Goal: Task Accomplishment & Management: Use online tool/utility

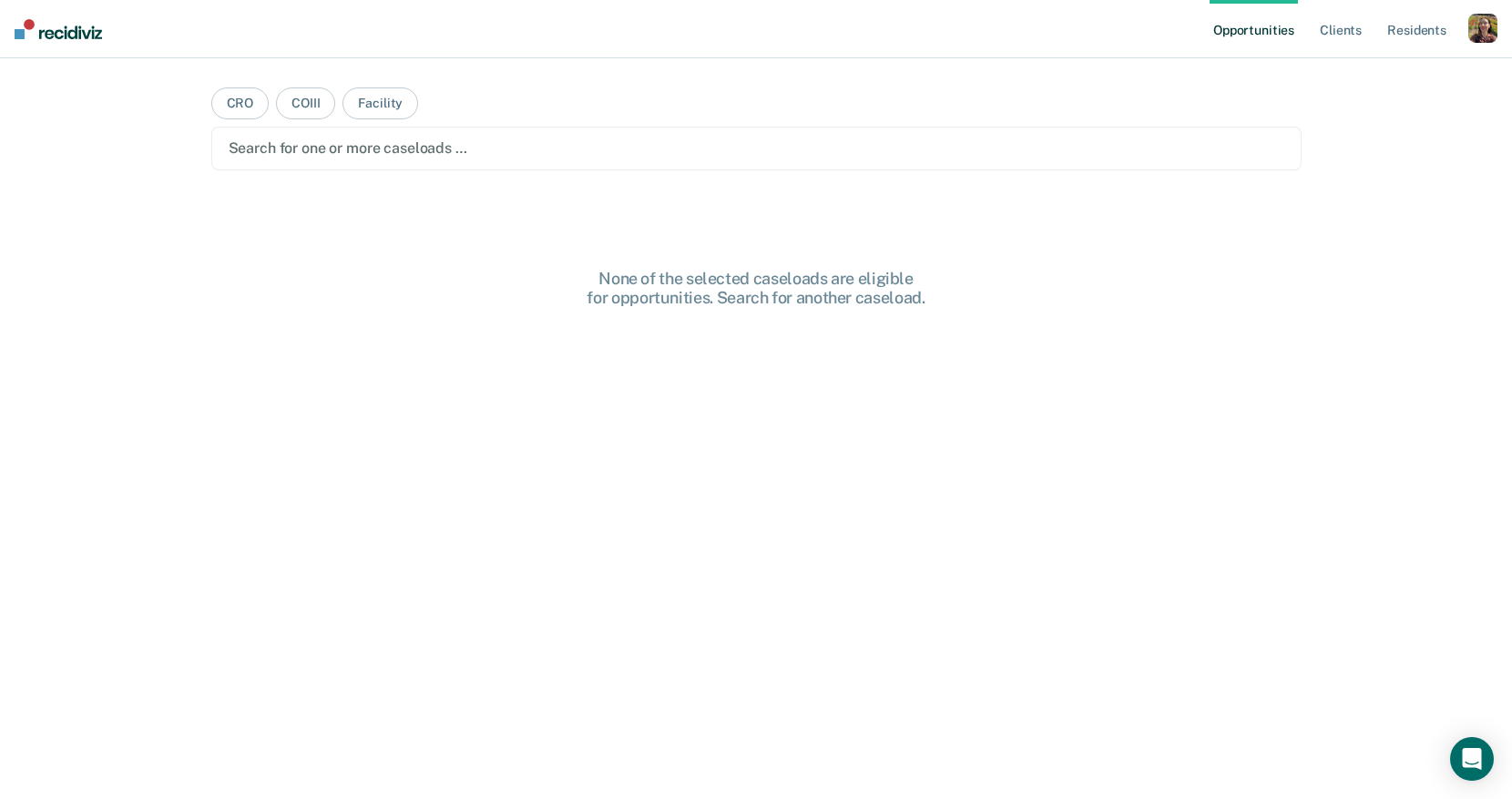
click at [1479, 37] on div "button" at bounding box center [1482, 28] width 29 height 29
click at [1362, 81] on div "Profile How it works Log Out" at bounding box center [1409, 96] width 176 height 90
click at [1362, 73] on link "Profile" at bounding box center [1409, 74] width 146 height 15
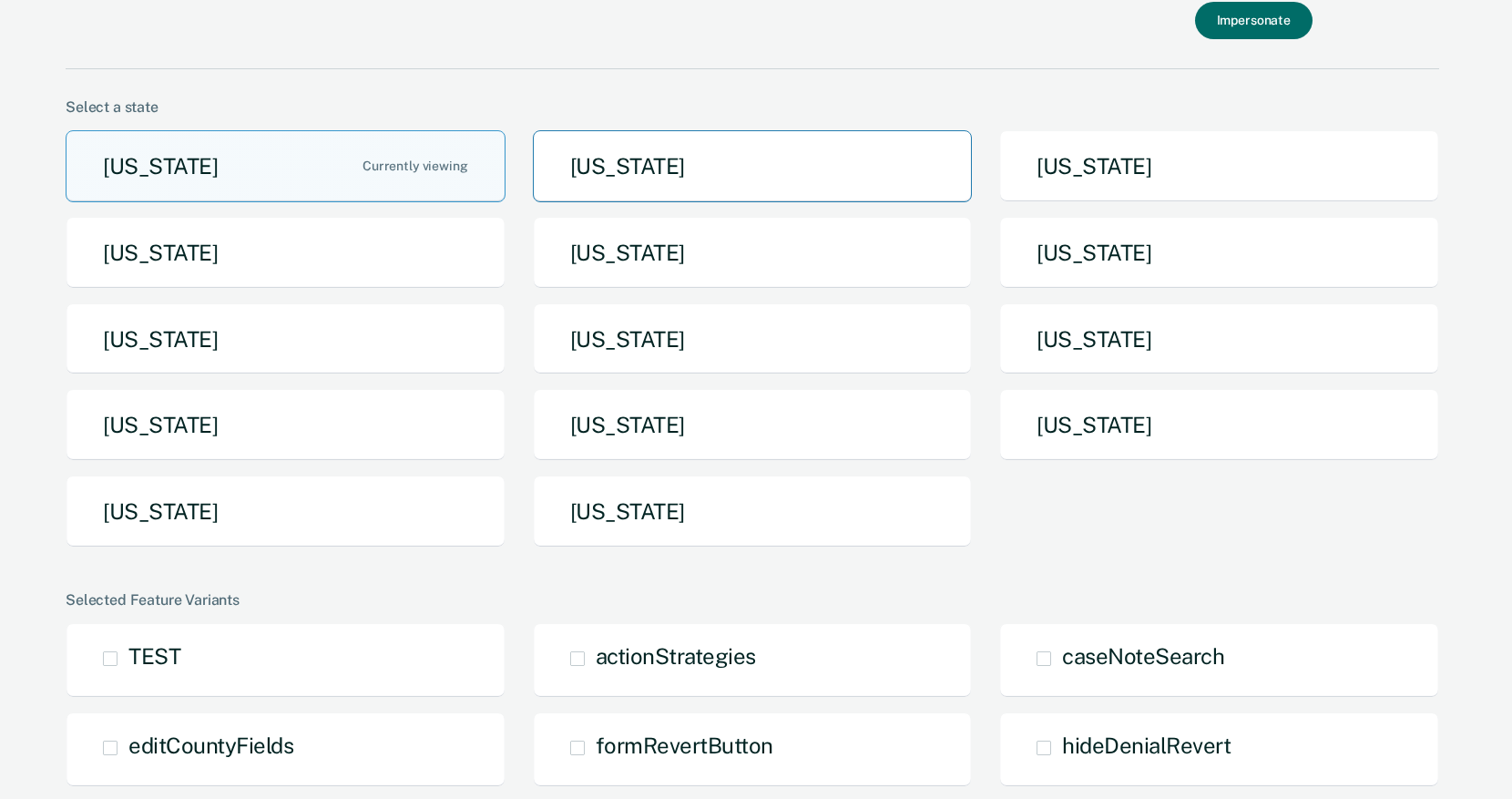
scroll to position [82, 0]
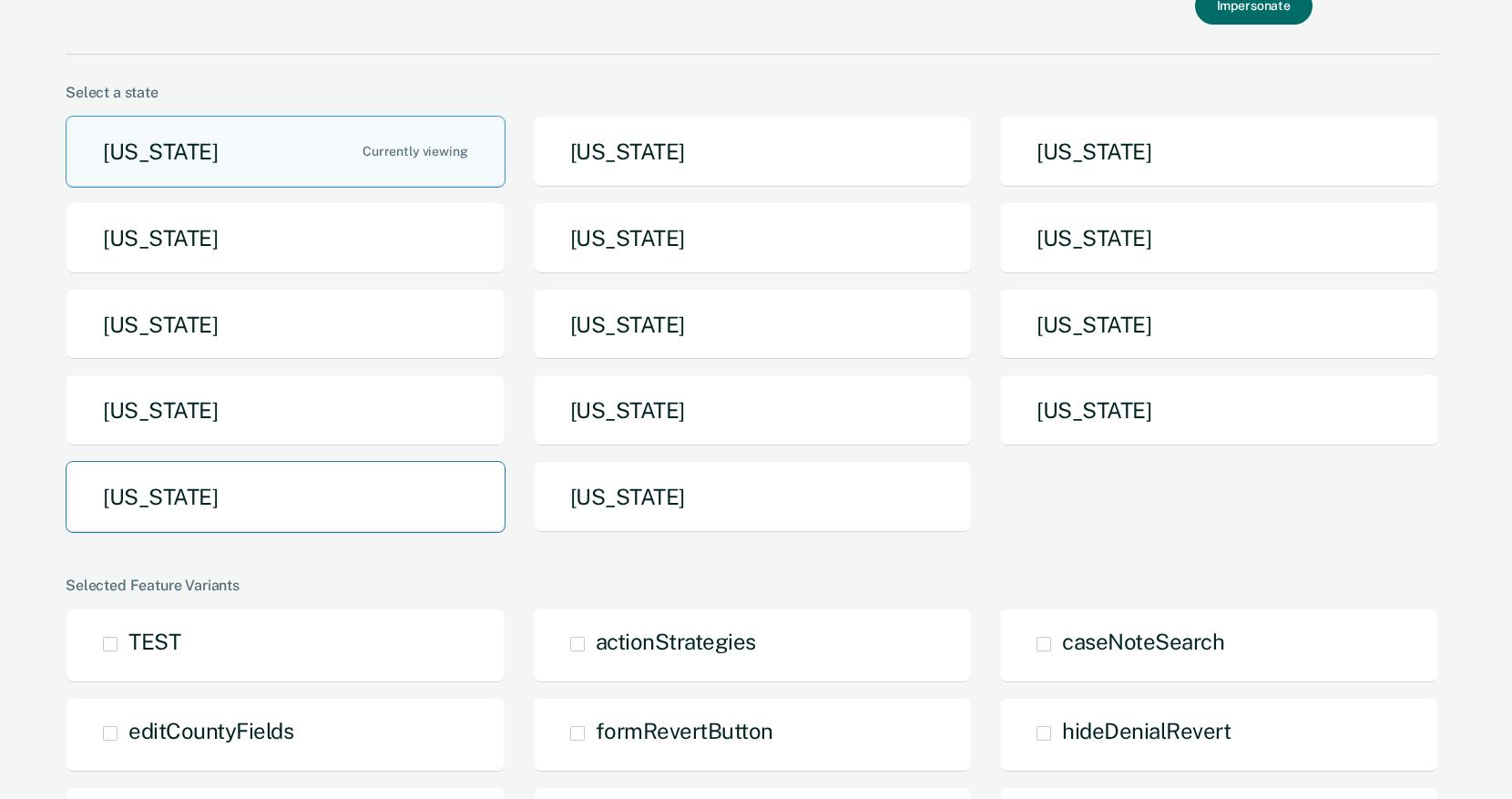
click at [387, 488] on button "[US_STATE]" at bounding box center [285, 497] width 440 height 72
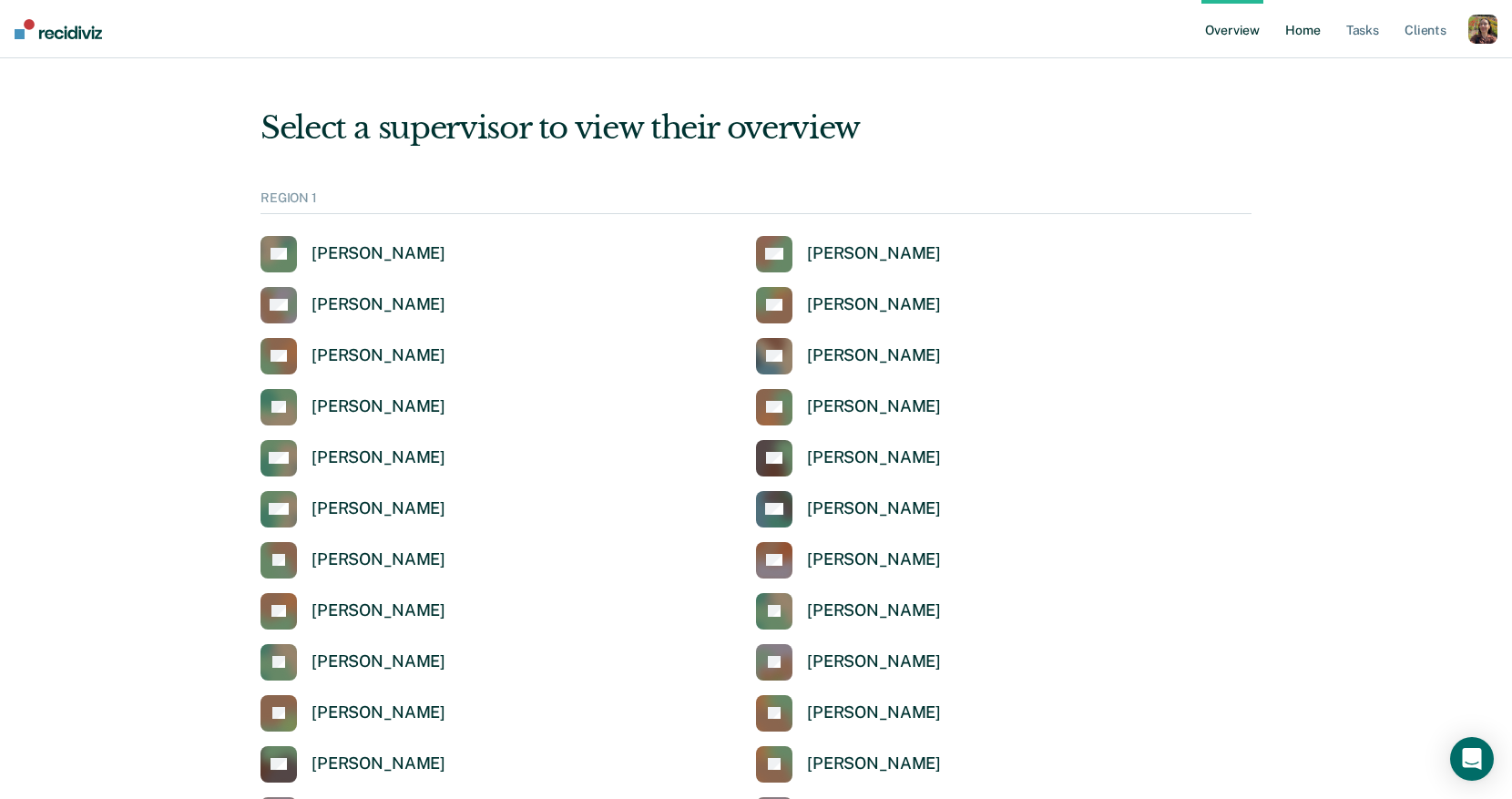
click at [1310, 38] on link "Home" at bounding box center [1302, 29] width 42 height 59
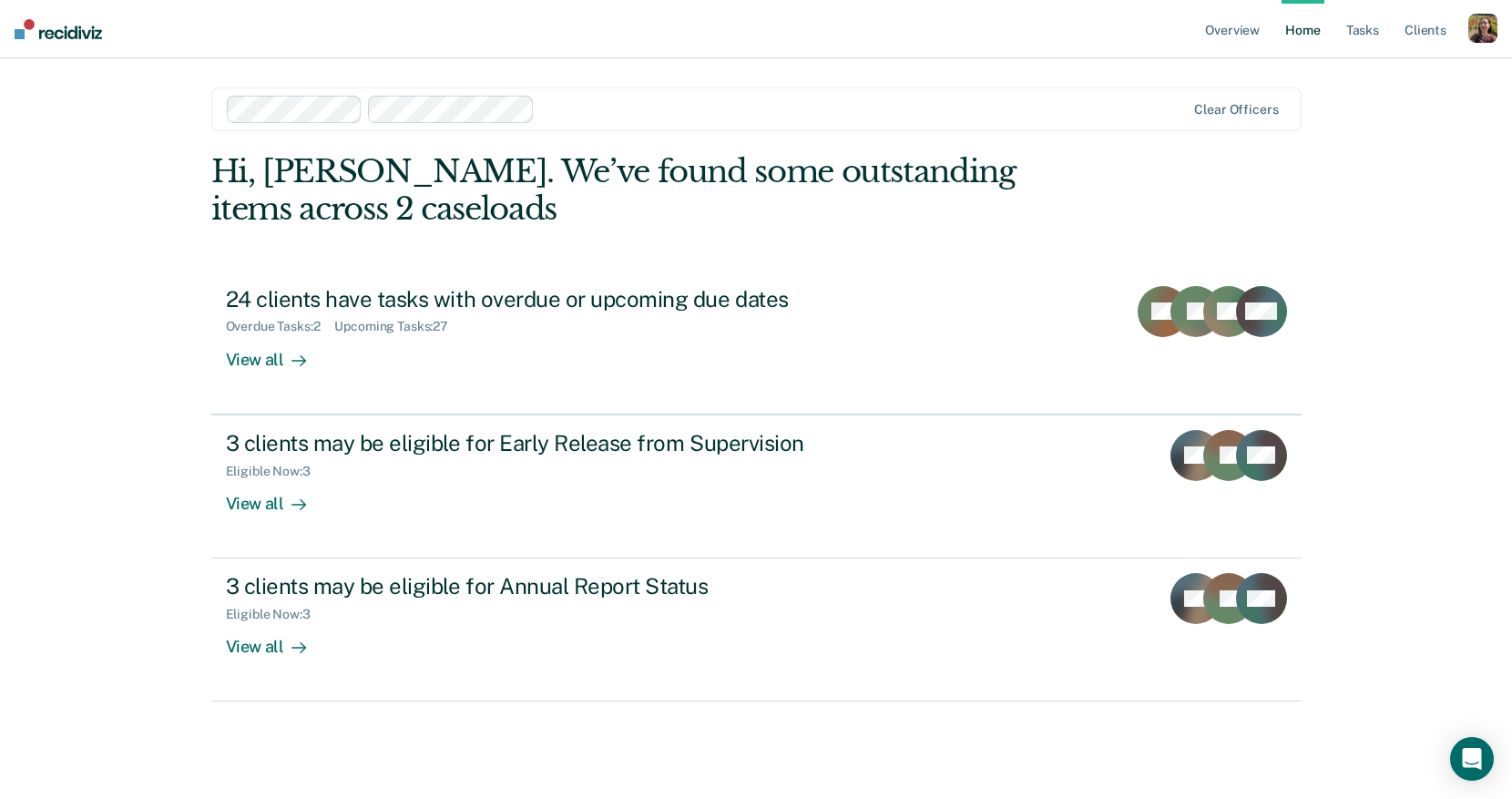
click at [1487, 32] on div "button" at bounding box center [1482, 28] width 29 height 29
click at [1367, 66] on link "Profile" at bounding box center [1409, 74] width 146 height 15
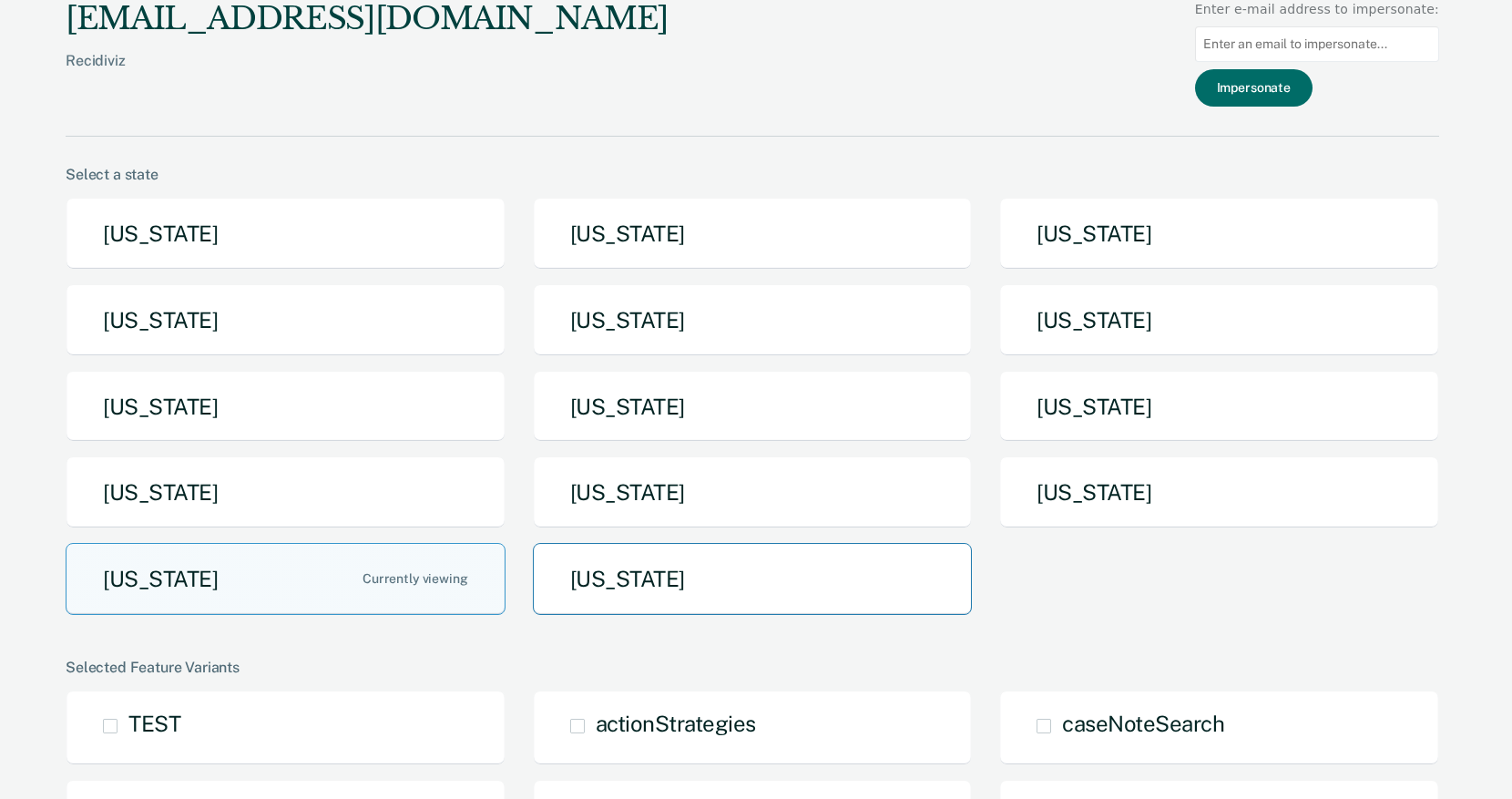
click at [837, 583] on button "[US_STATE]" at bounding box center [752, 579] width 440 height 72
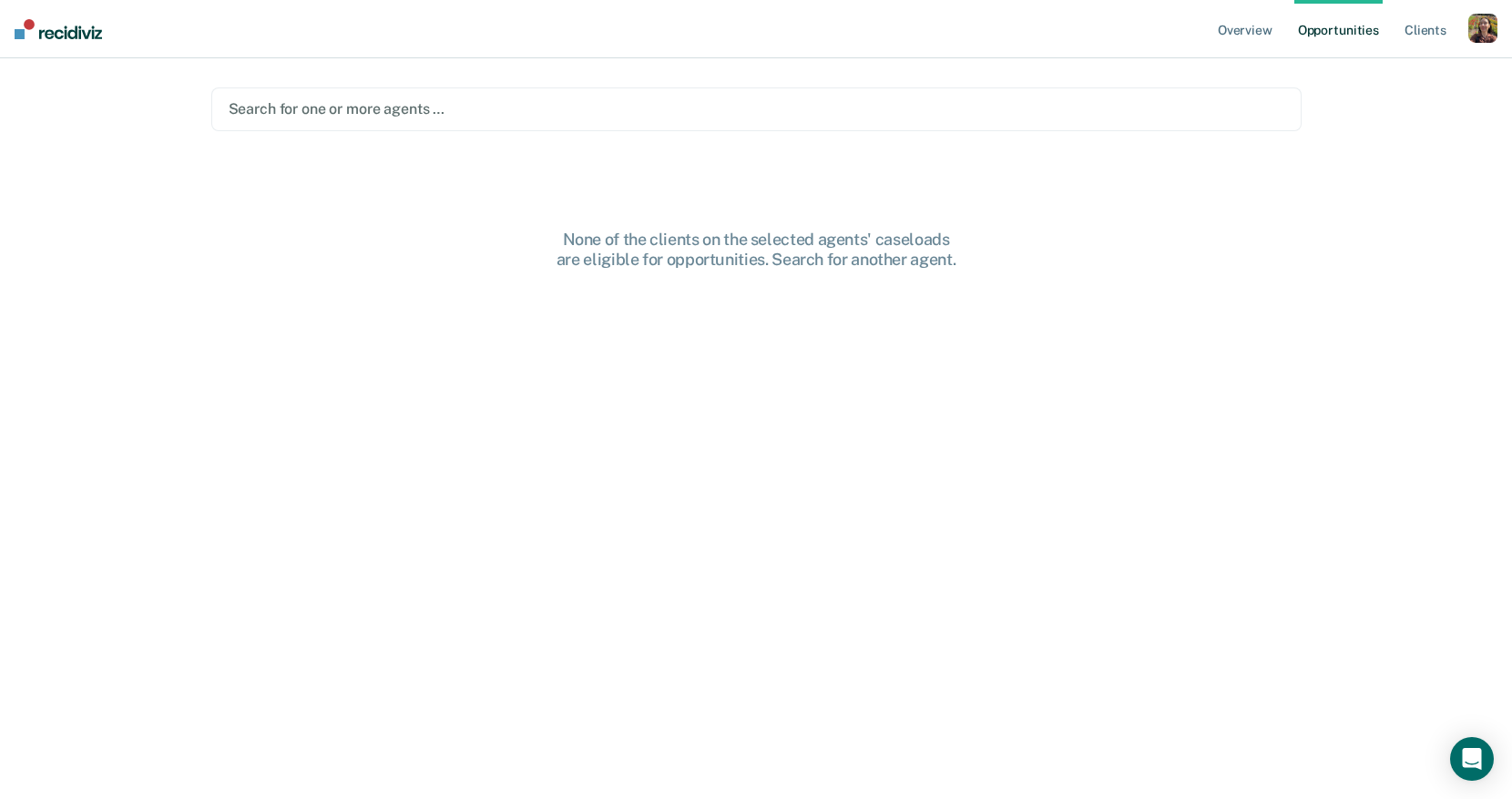
click at [1082, 99] on div at bounding box center [756, 109] width 1056 height 21
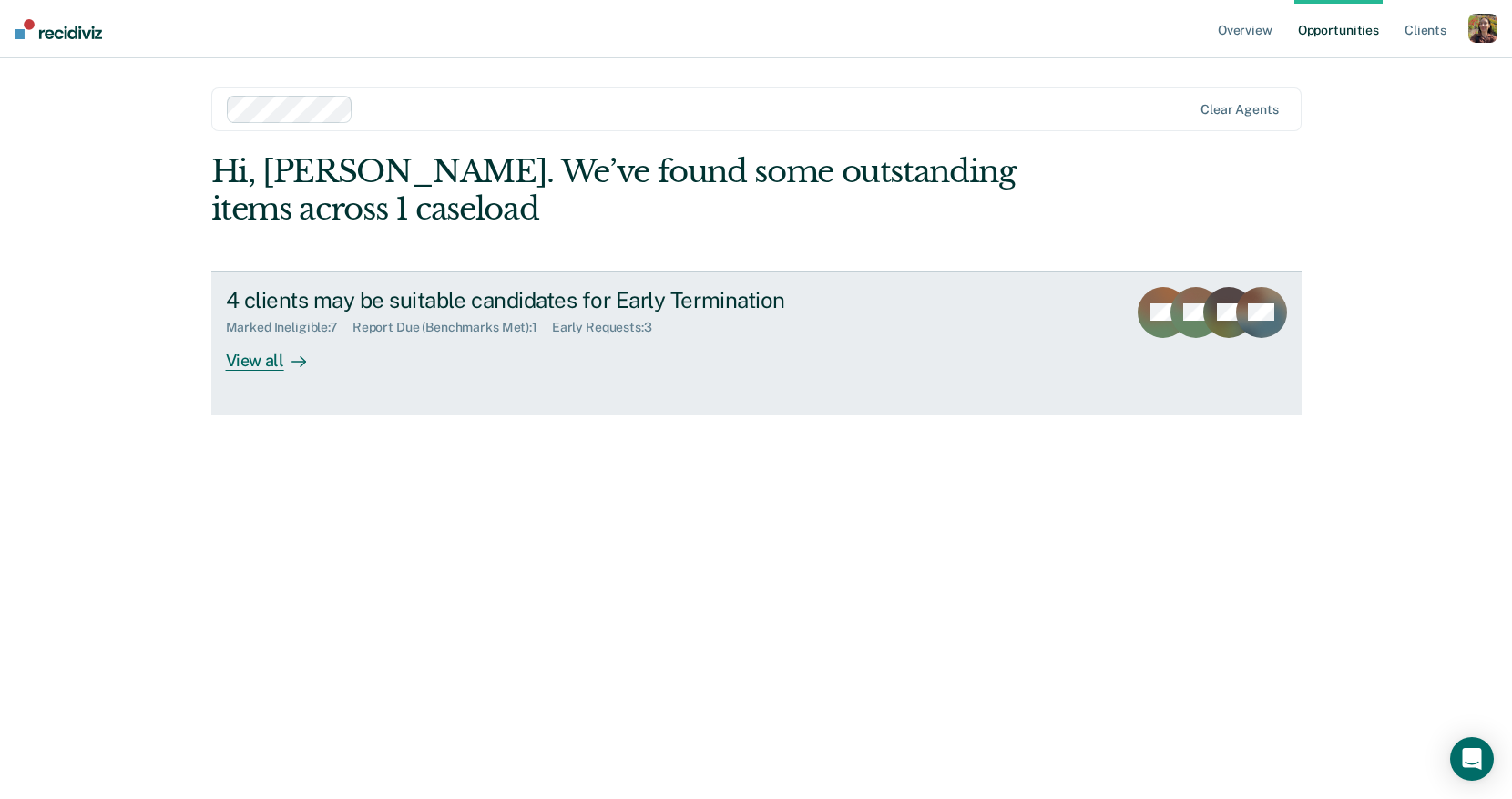
click at [507, 340] on div "4 clients may be suitable candidates for Early Termination Marked Ineligible : …" at bounding box center [568, 328] width 683 height 84
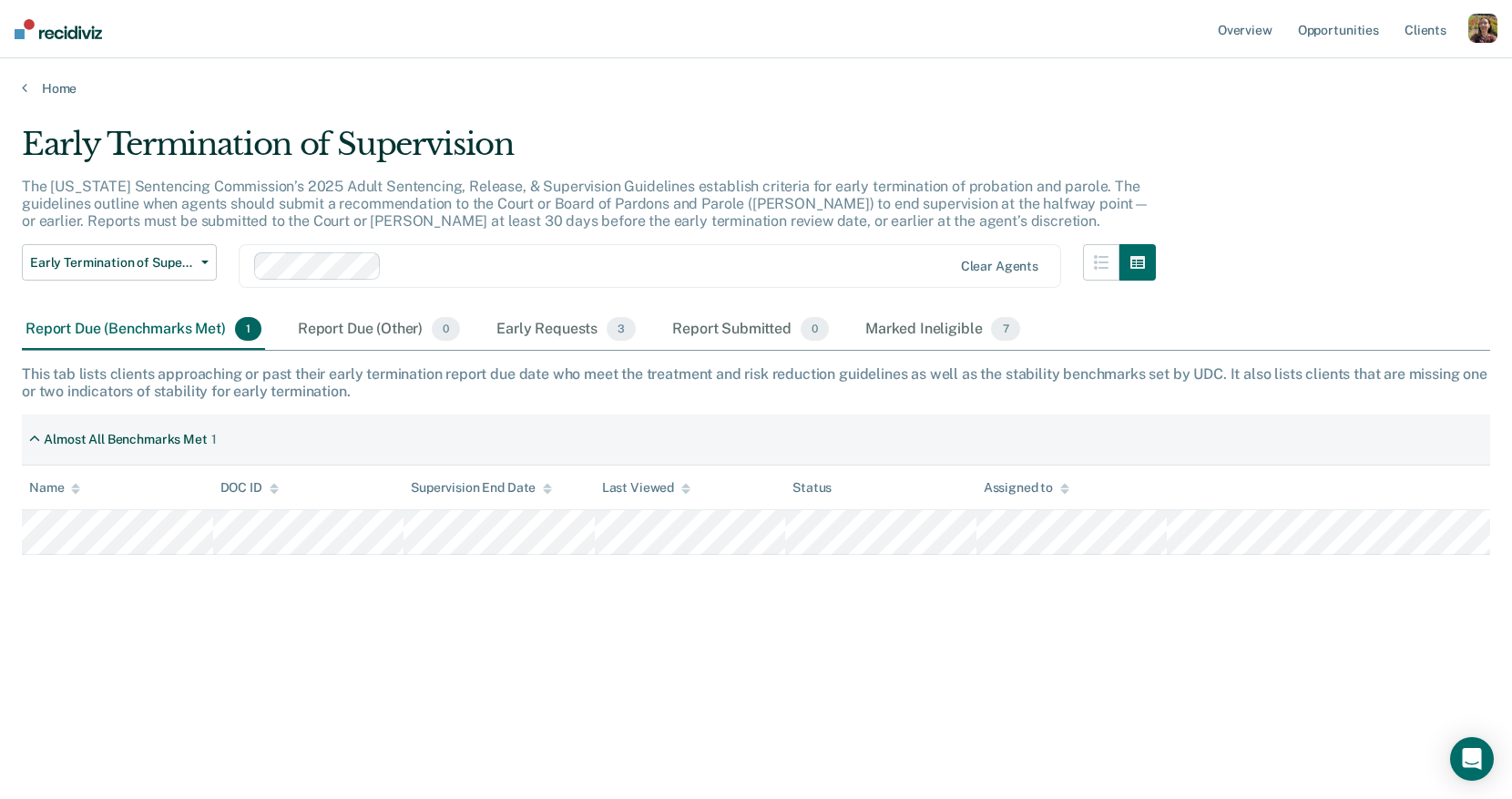
click at [496, 274] on div at bounding box center [670, 267] width 563 height 21
click at [641, 274] on div at bounding box center [733, 267] width 435 height 21
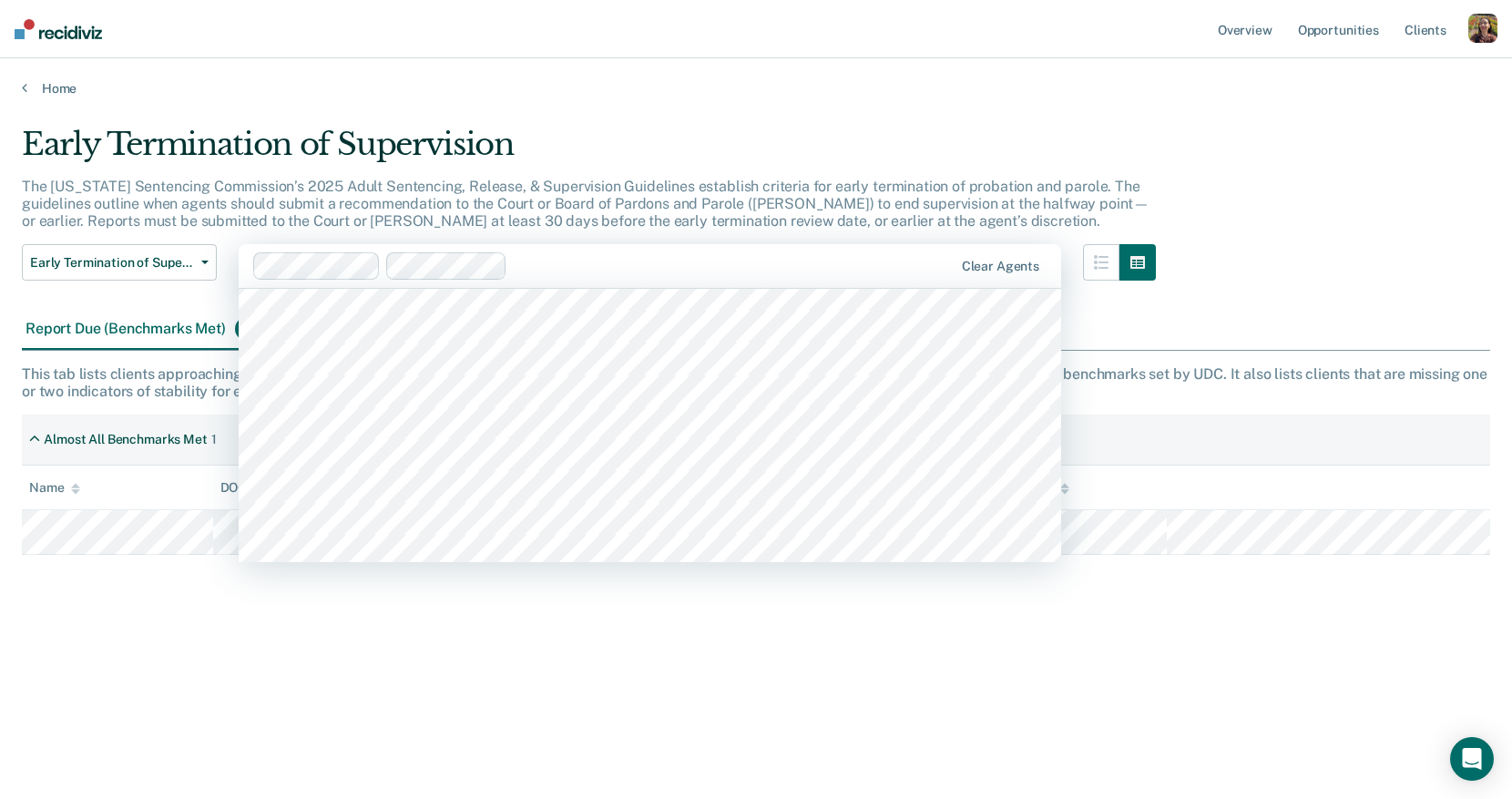
scroll to position [2782, 0]
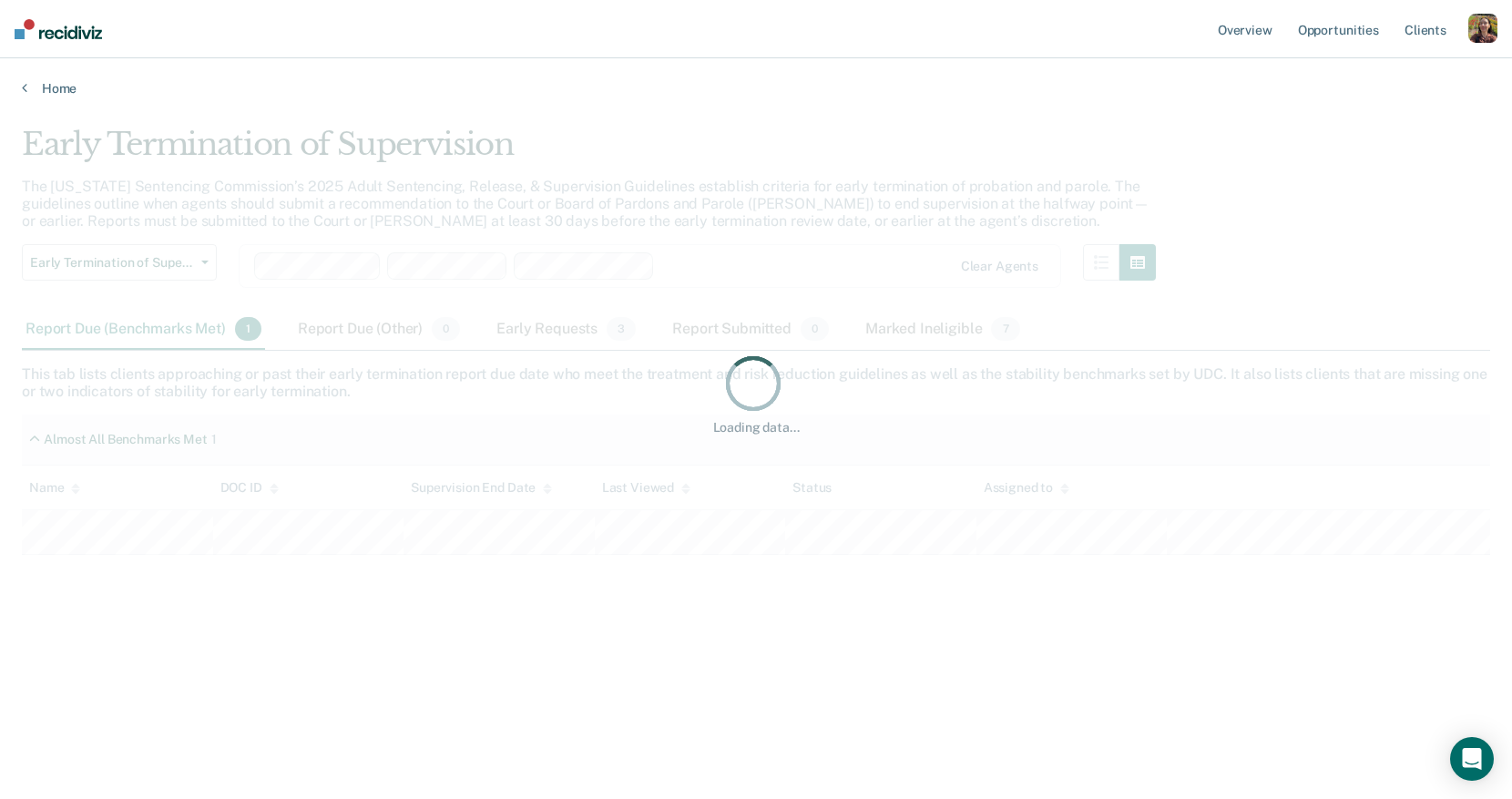
click at [753, 278] on div "Loading data..." at bounding box center [756, 394] width 1468 height 536
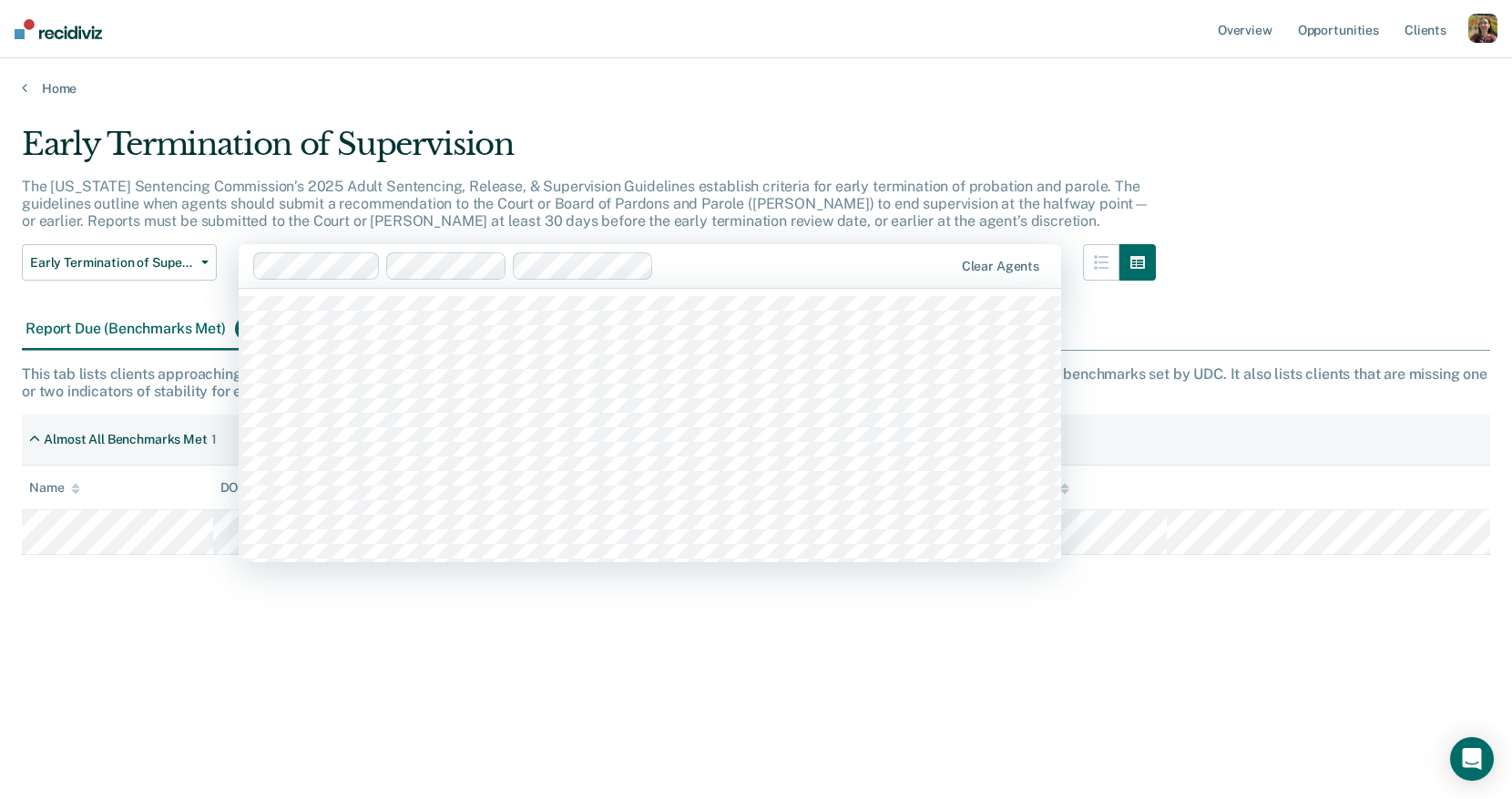
click at [744, 248] on div "Clear agents" at bounding box center [650, 266] width 822 height 43
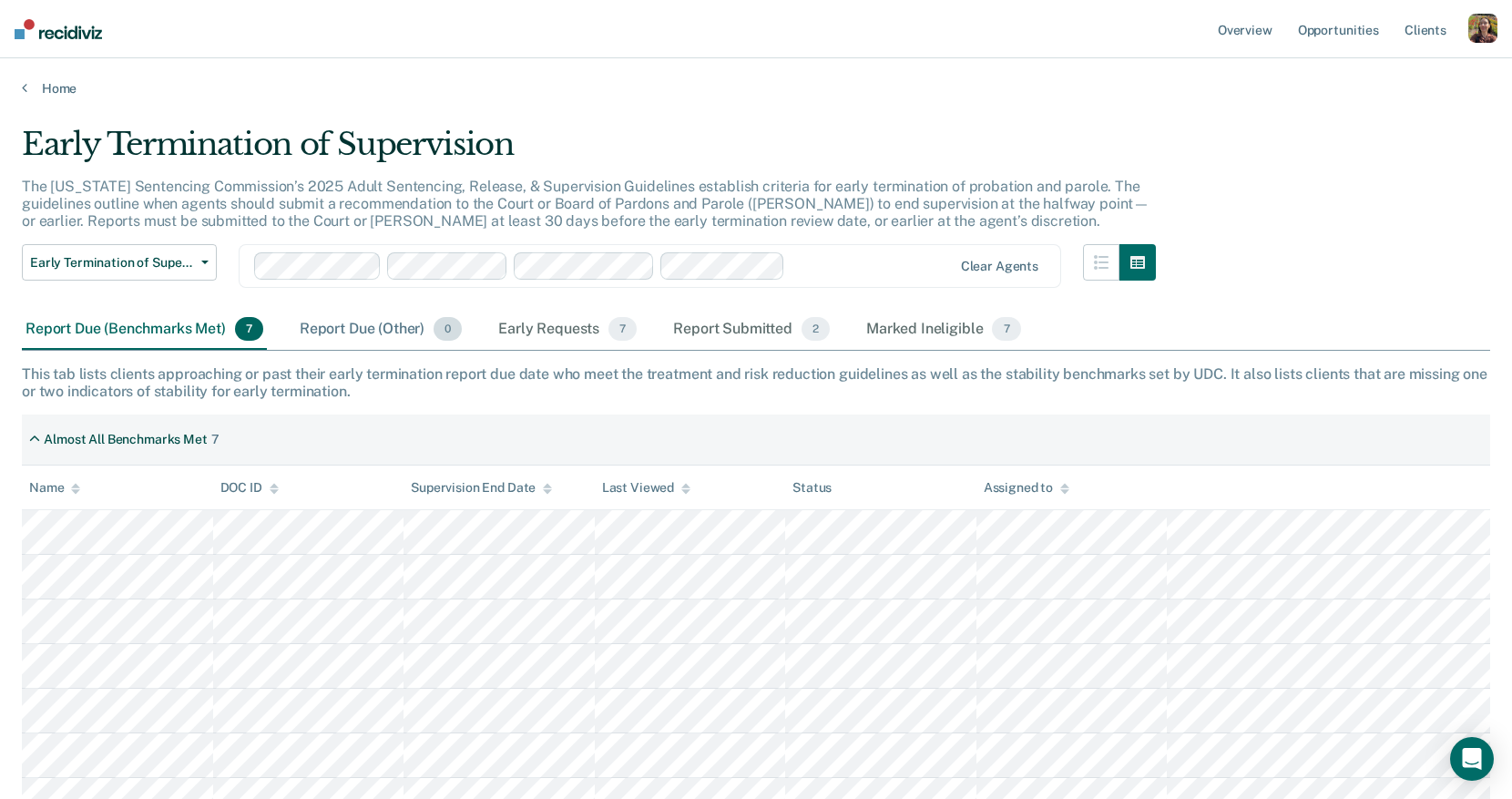
click at [349, 329] on div "Report Due (Other) 0" at bounding box center [380, 330] width 169 height 40
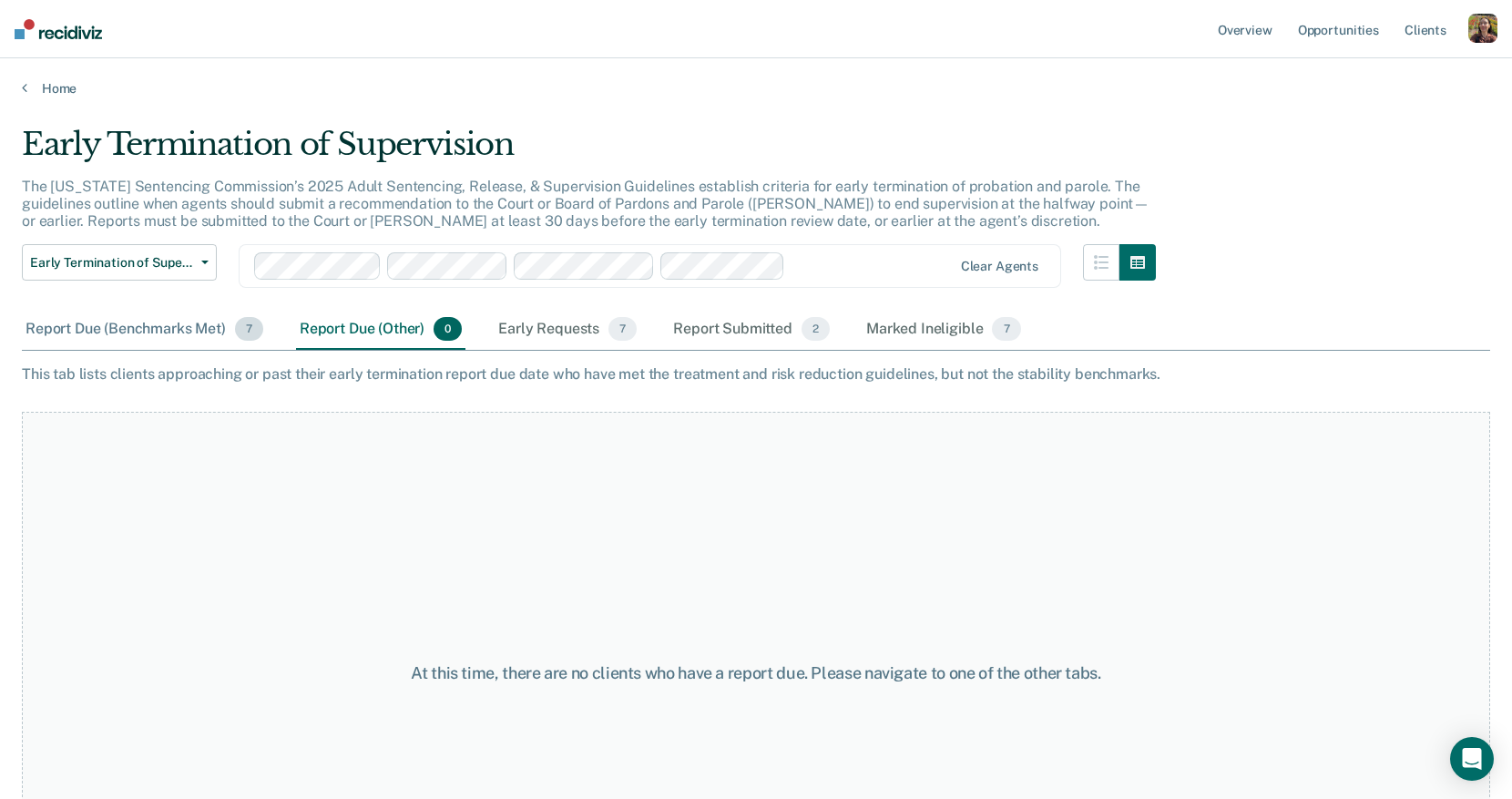
click at [132, 328] on div "Report Due (Benchmarks Met) 7" at bounding box center [144, 330] width 245 height 40
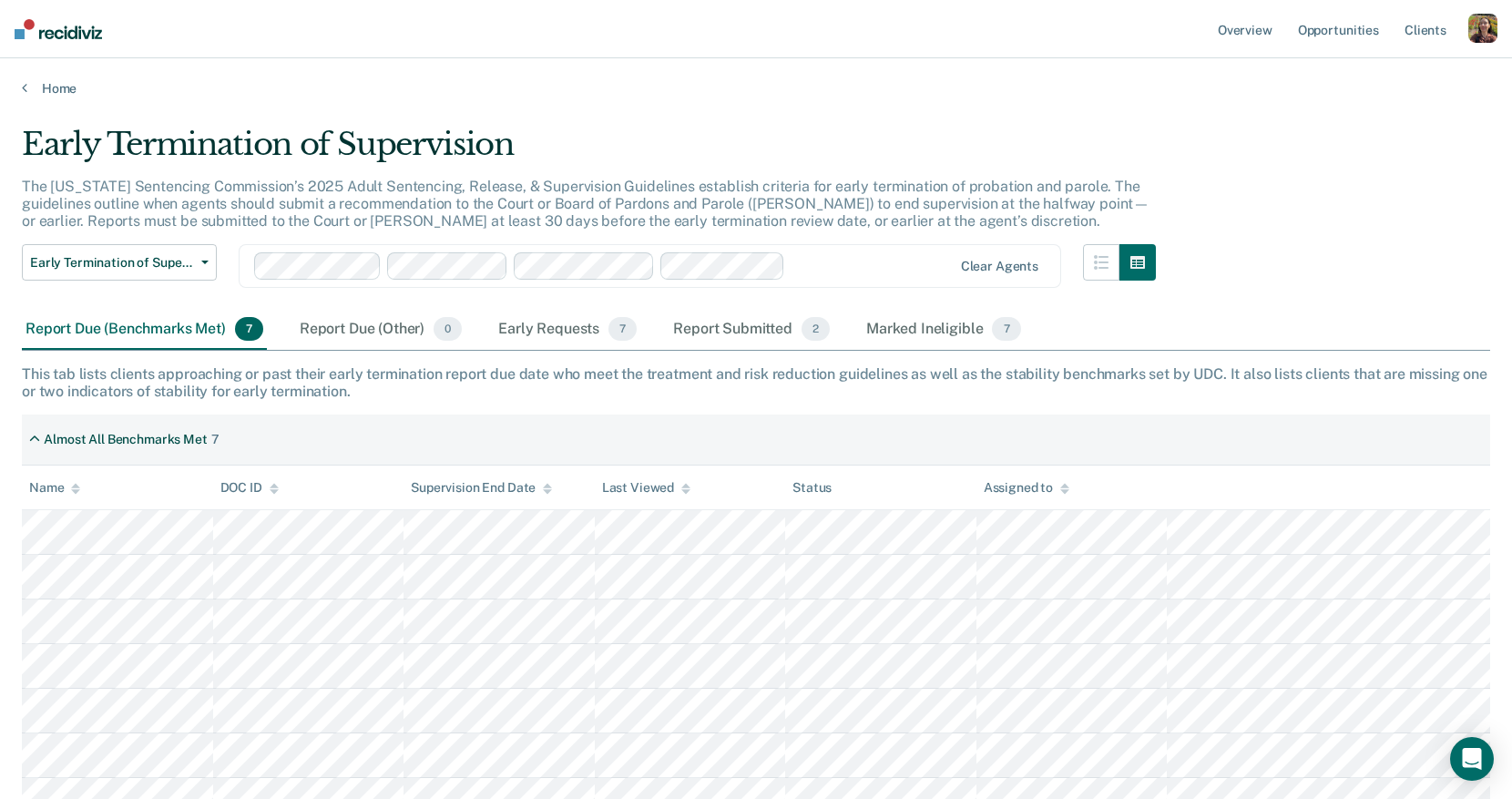
scroll to position [24, 0]
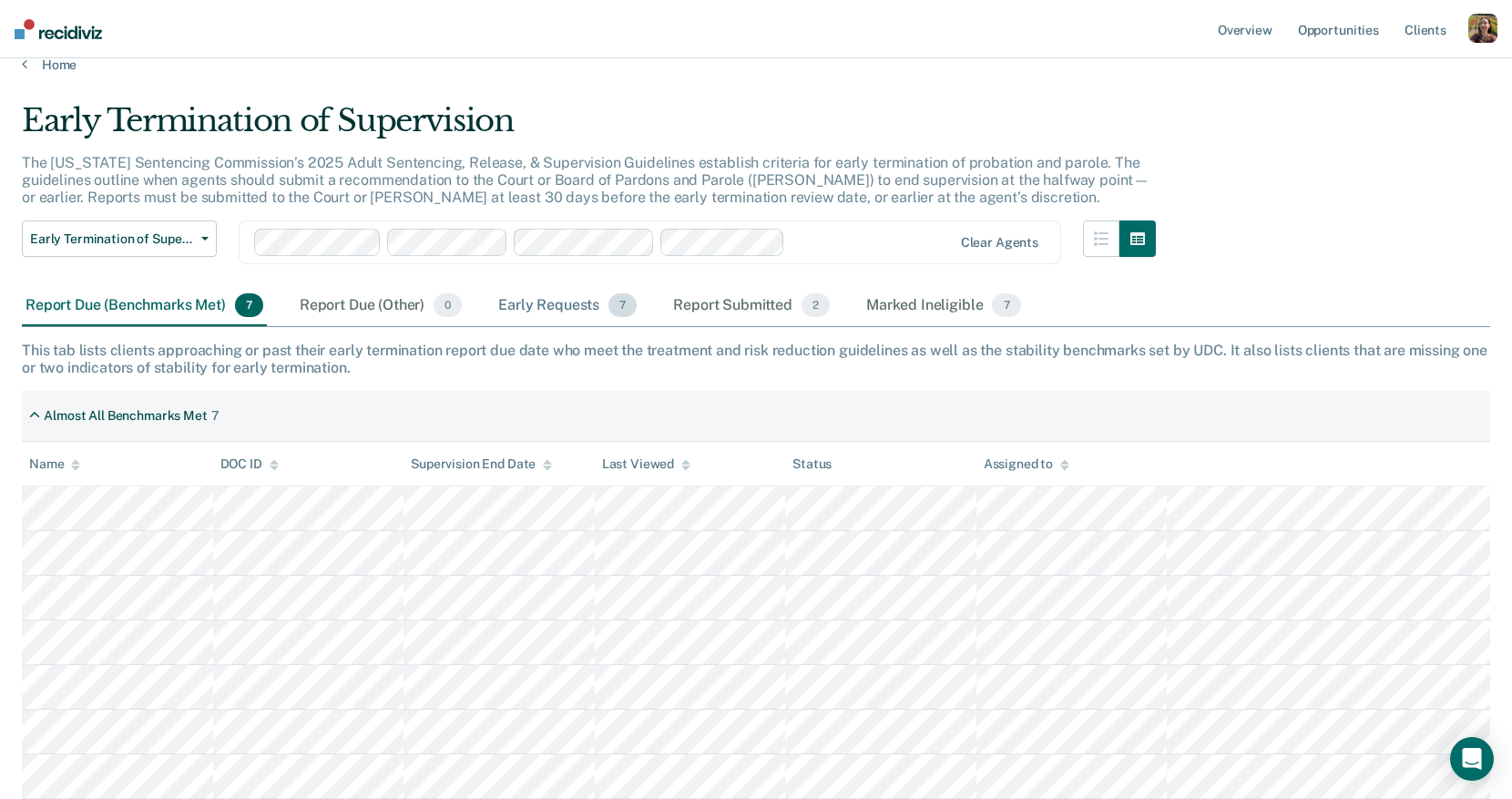
click at [560, 294] on div "Early Requests 7" at bounding box center [567, 306] width 145 height 40
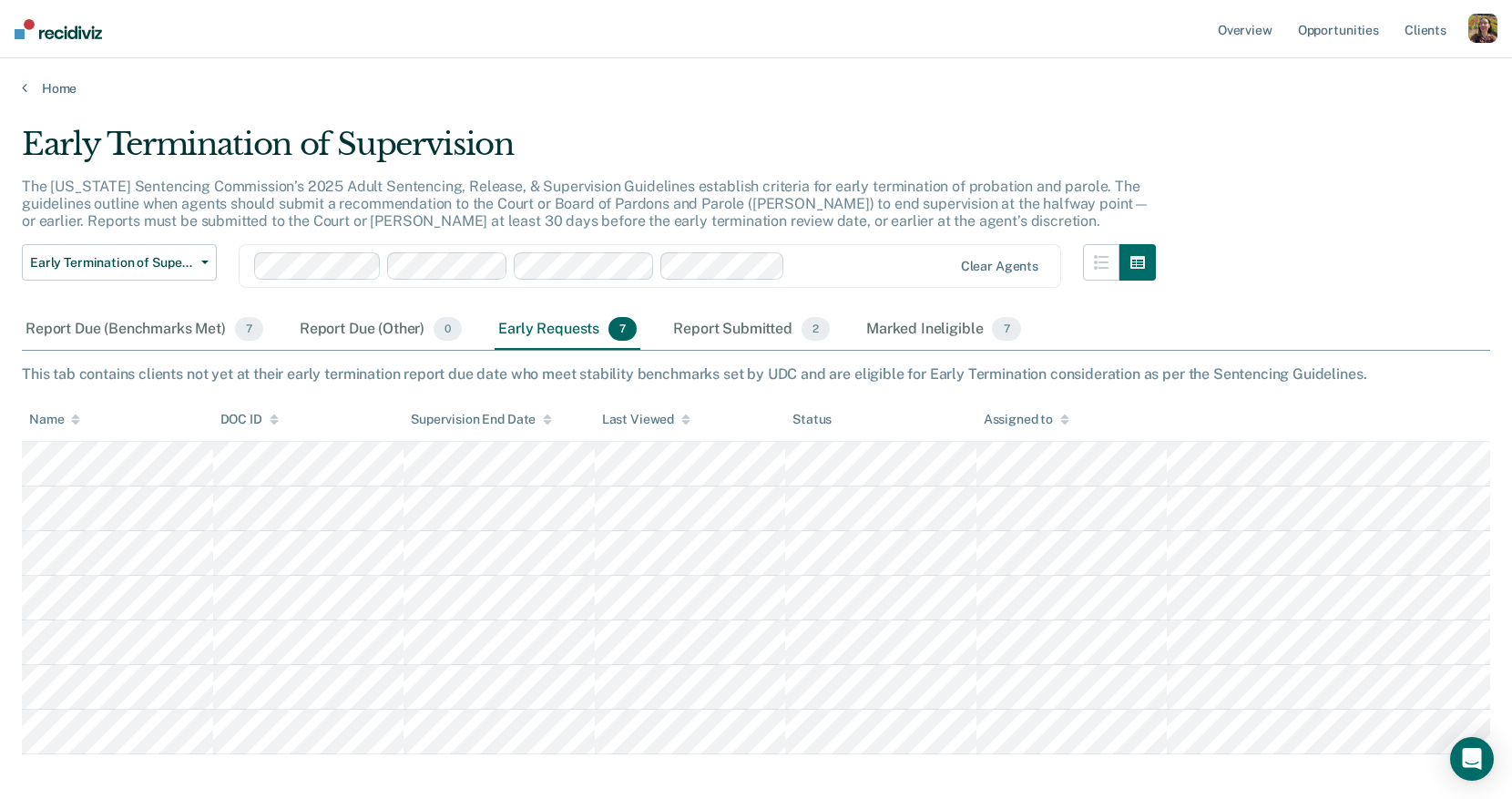
scroll to position [0, 0]
click at [159, 329] on div "Report Due (Benchmarks Met) 7" at bounding box center [144, 330] width 245 height 40
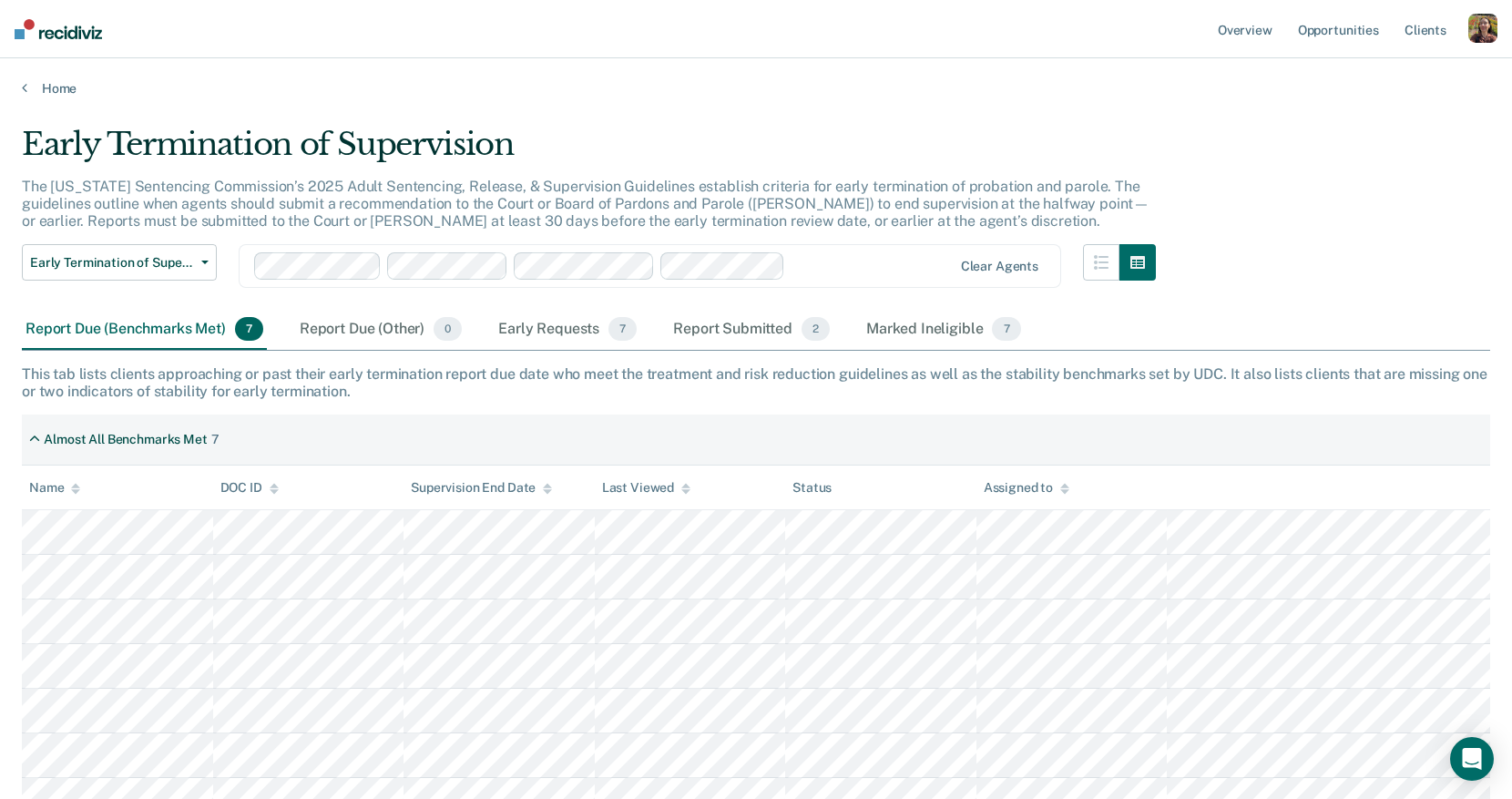
scroll to position [24, 0]
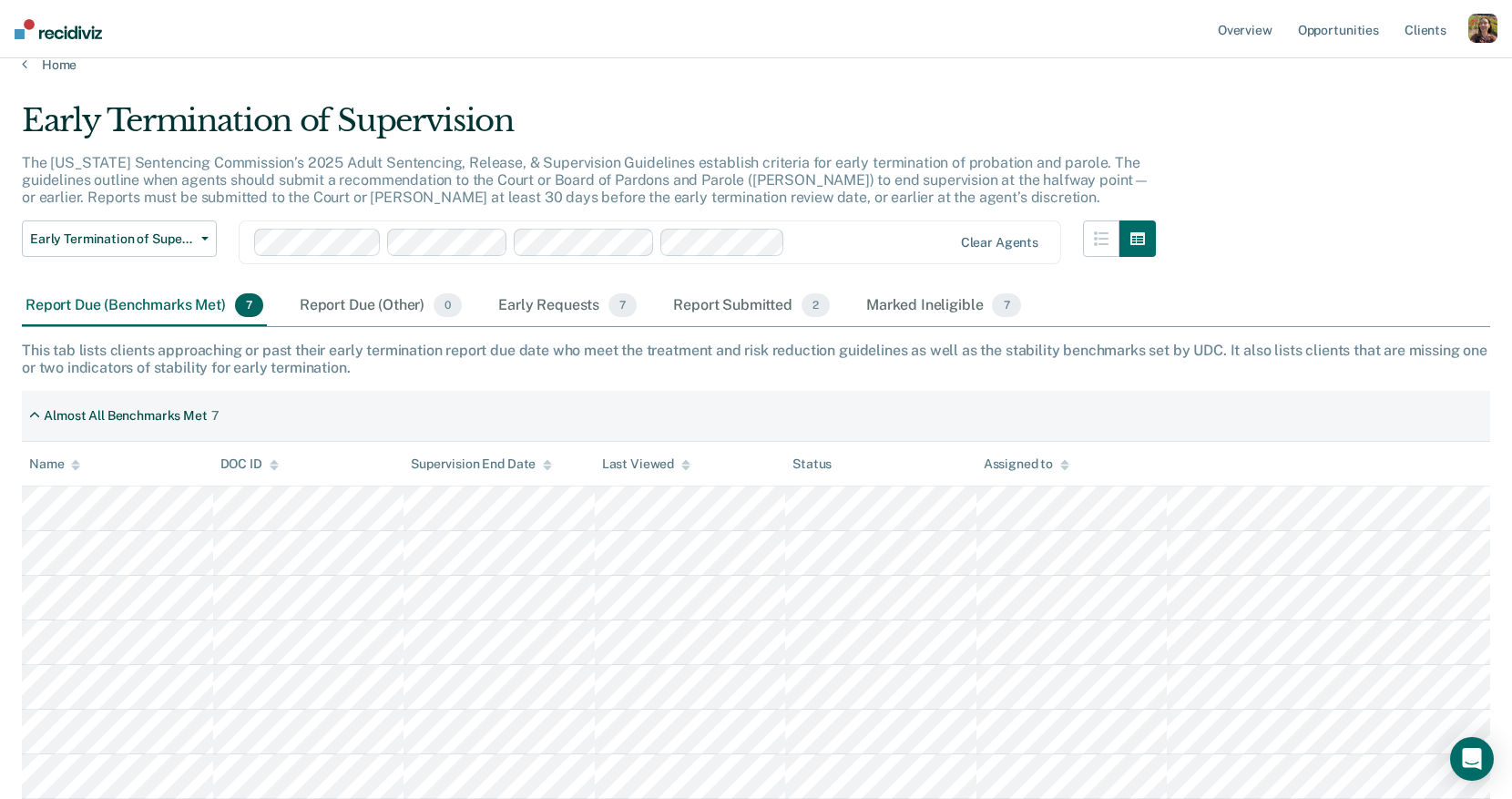
click at [854, 261] on div "Clear agents" at bounding box center [650, 242] width 822 height 43
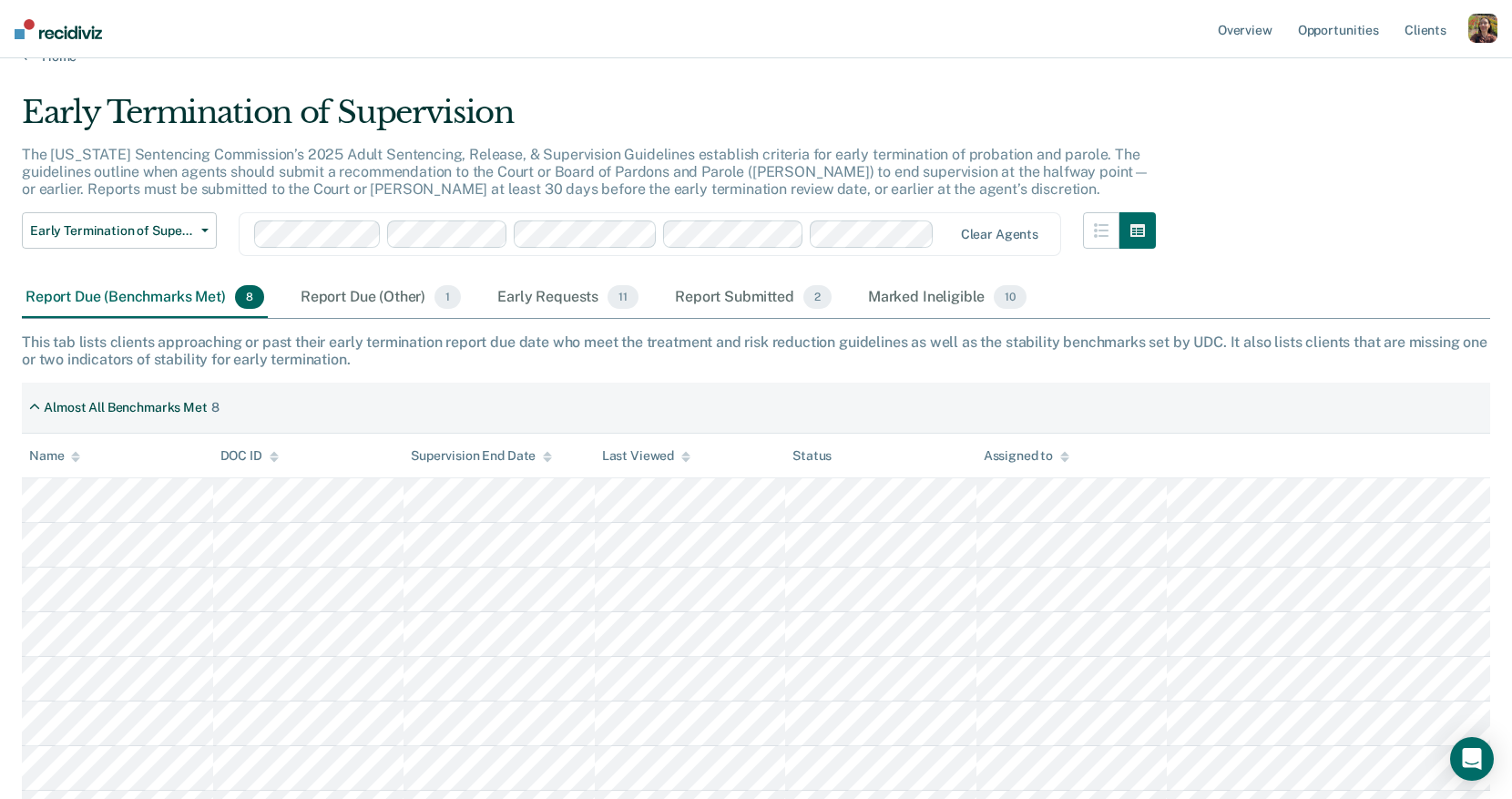
scroll to position [0, 0]
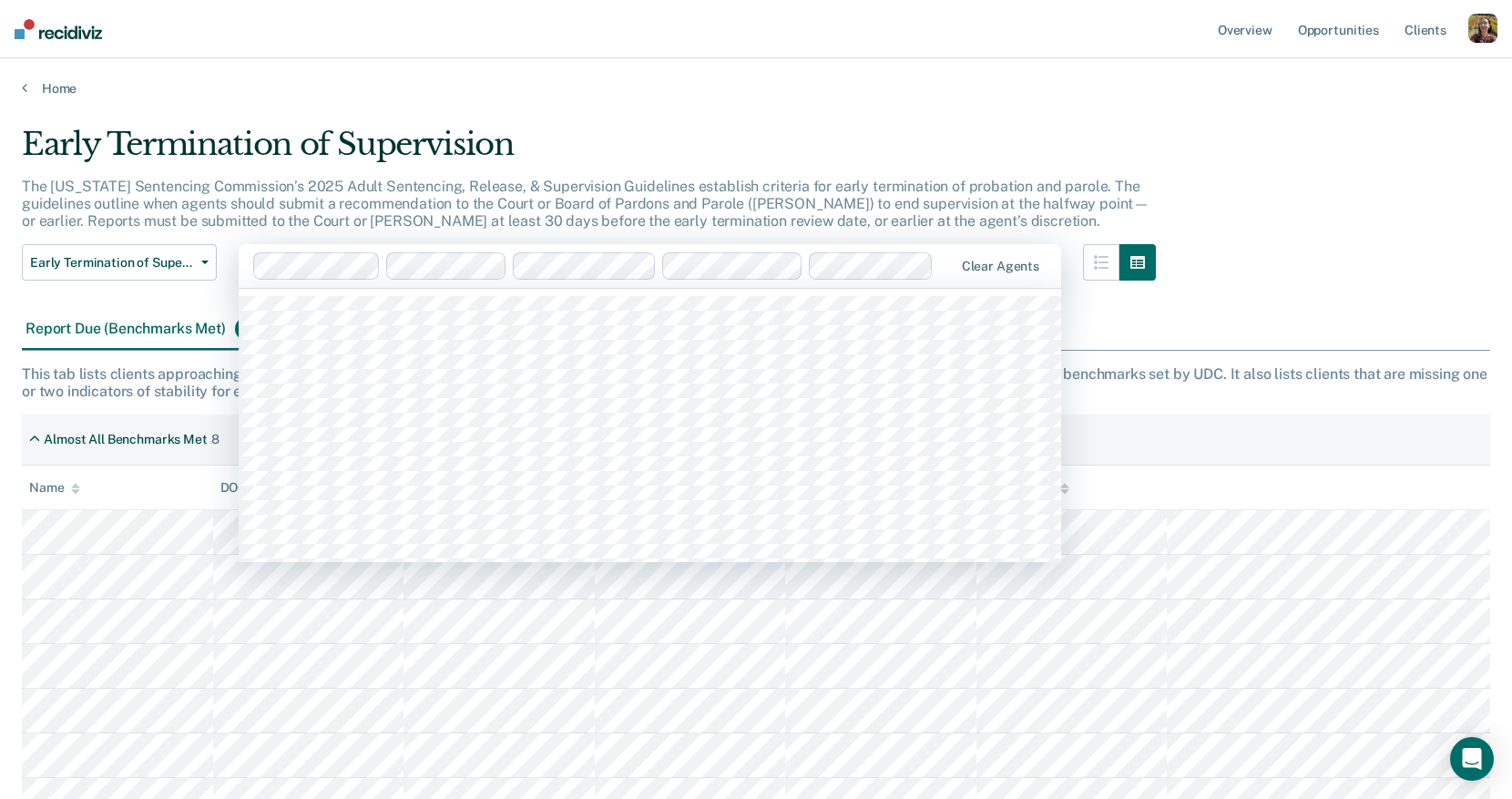
click at [948, 259] on div at bounding box center [946, 267] width 12 height 21
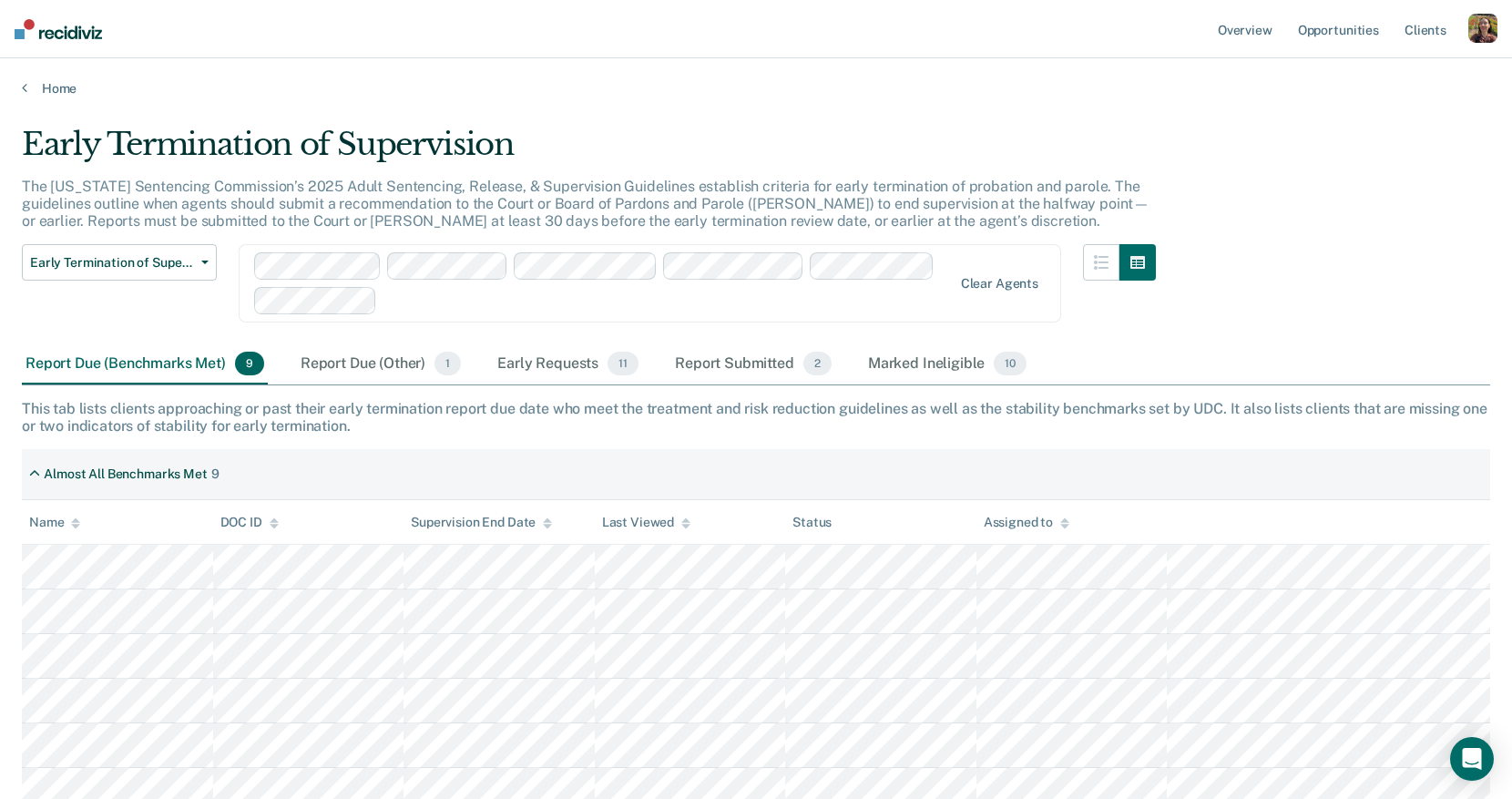
scroll to position [147, 0]
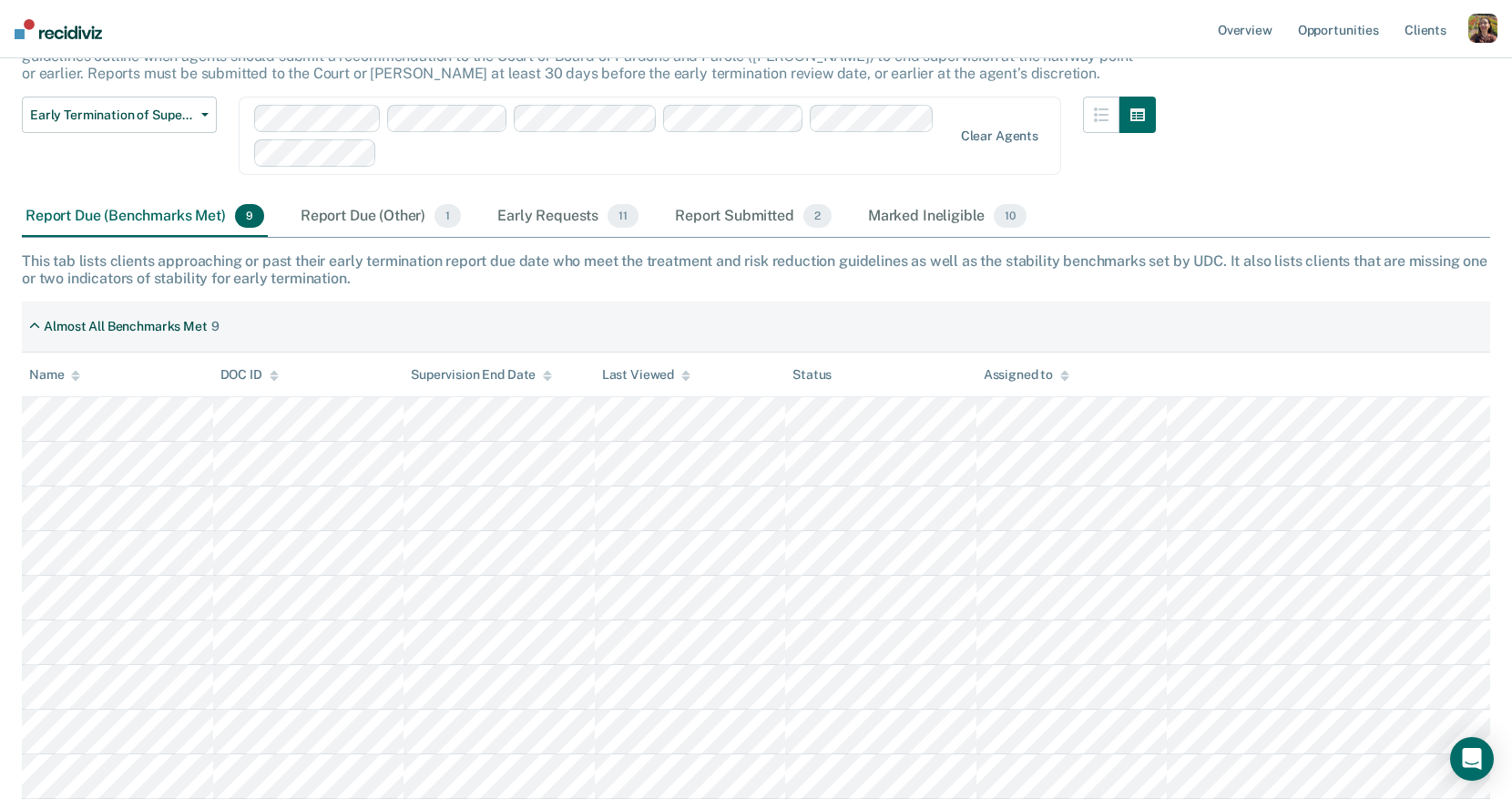
click at [662, 154] on div at bounding box center [667, 154] width 566 height 21
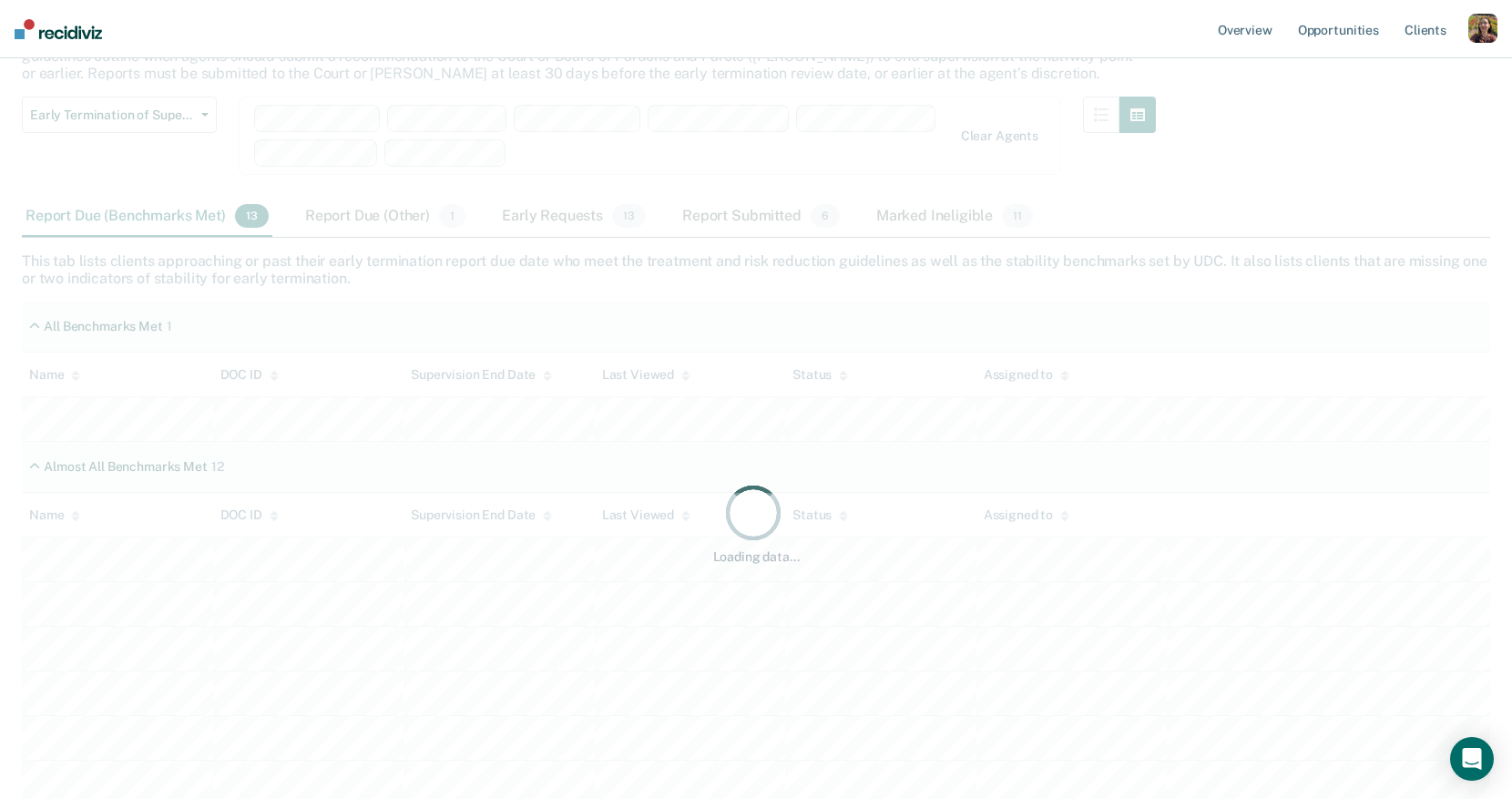
scroll to position [0, 0]
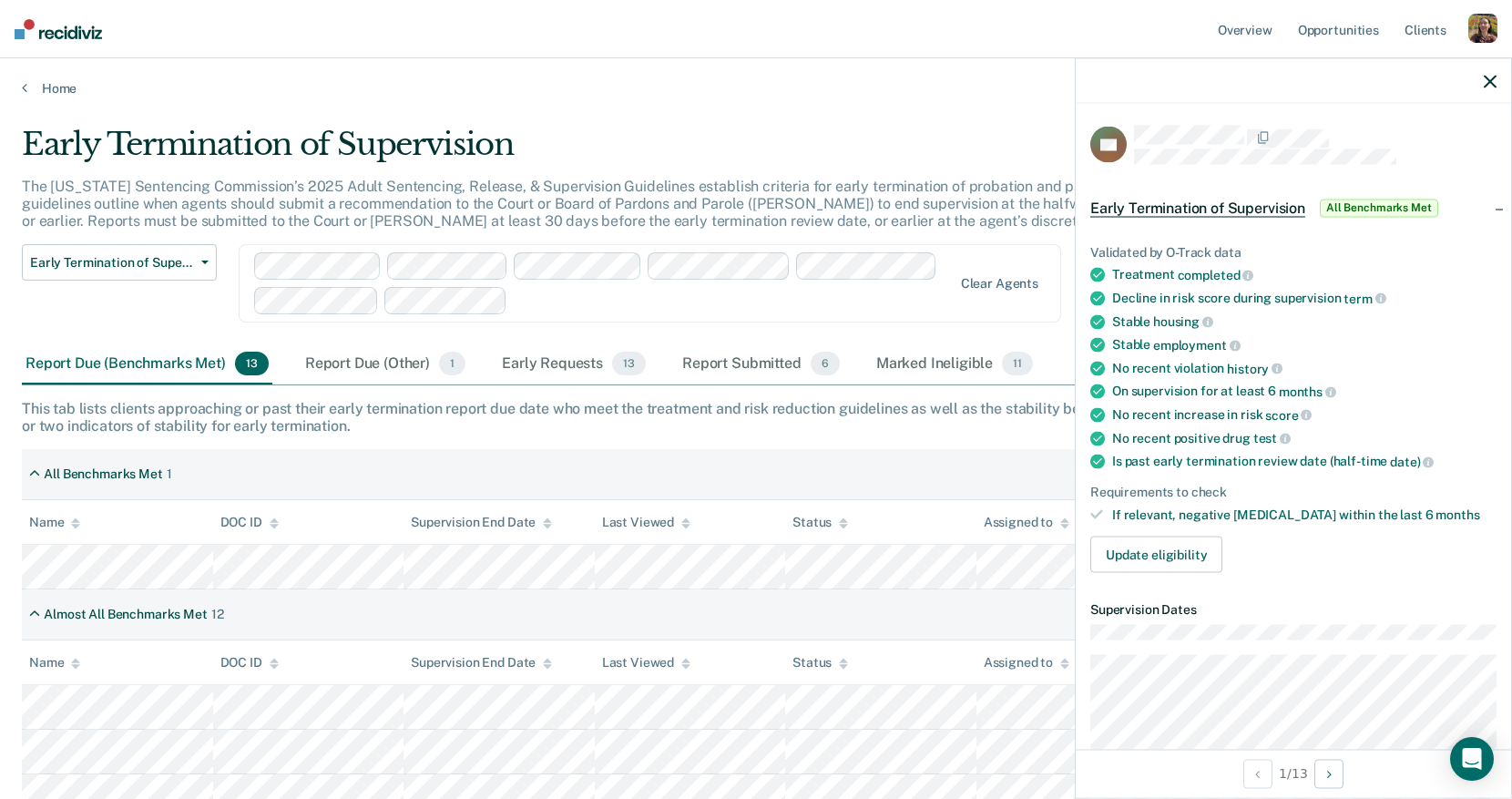
click at [676, 443] on div "Early Termination of Supervision The [US_STATE] Sentencing Commission’s 2025 Ad…" at bounding box center [756, 671] width 1468 height 1090
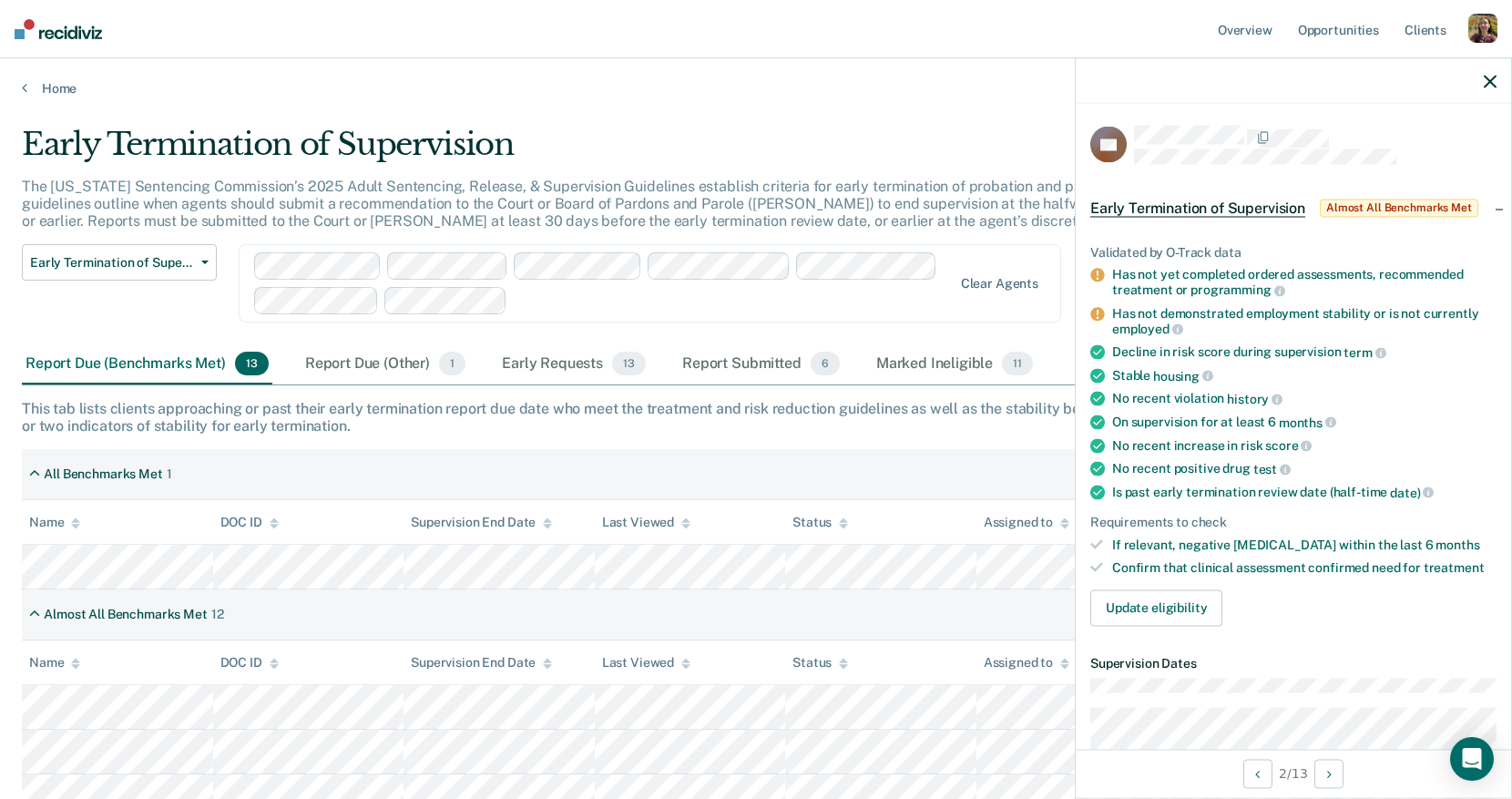
click at [592, 386] on div "Early Termination of Supervision The [US_STATE] Sentencing Commission’s 2025 Ad…" at bounding box center [756, 671] width 1468 height 1090
click at [591, 367] on div "Early Requests 13" at bounding box center [574, 365] width 151 height 40
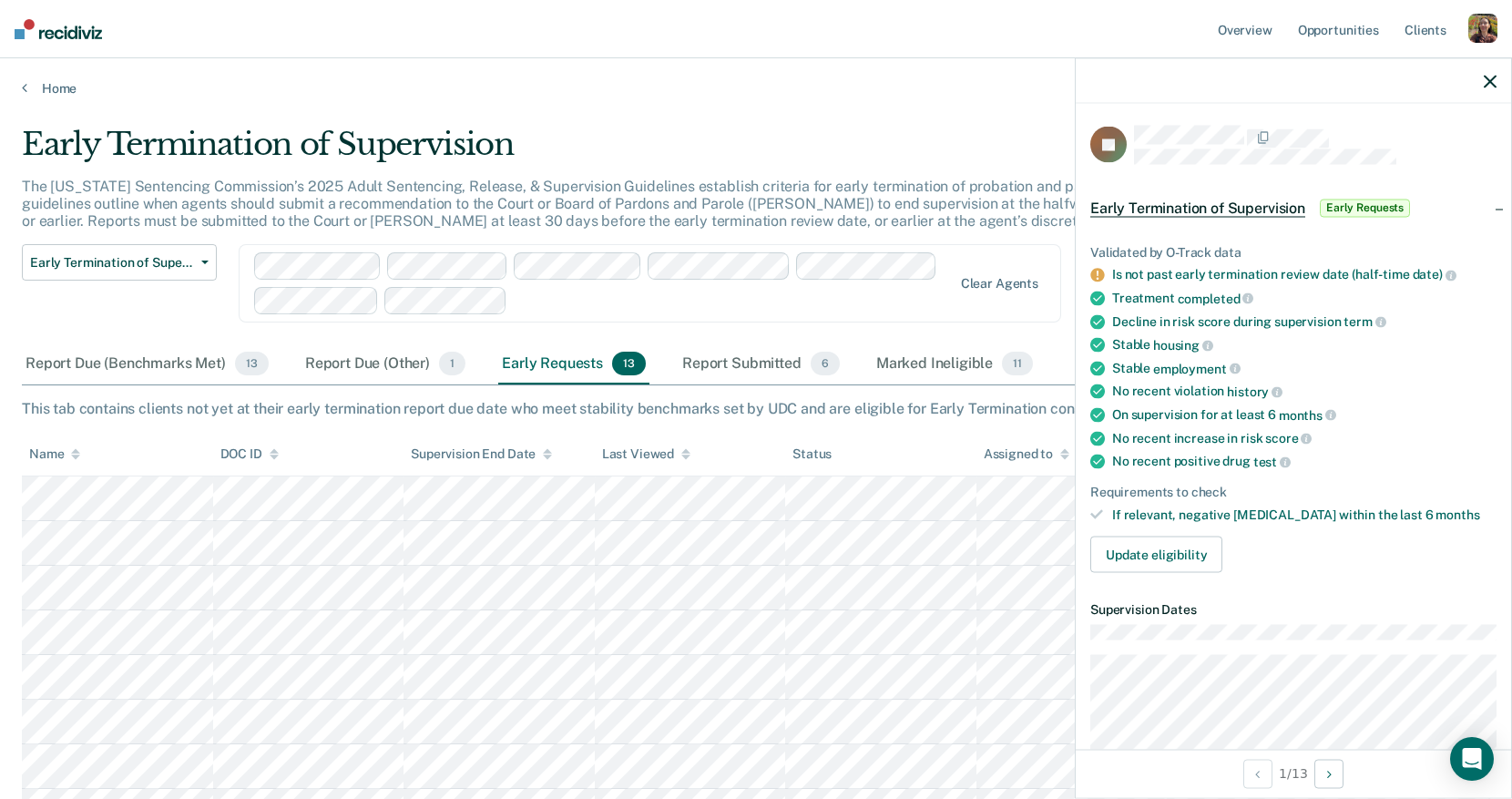
click at [1209, 296] on span "completed" at bounding box center [1215, 297] width 76 height 14
click at [1333, 299] on div "Treatment completed" at bounding box center [1303, 298] width 384 height 16
click at [1495, 84] on icon "button" at bounding box center [1489, 81] width 13 height 13
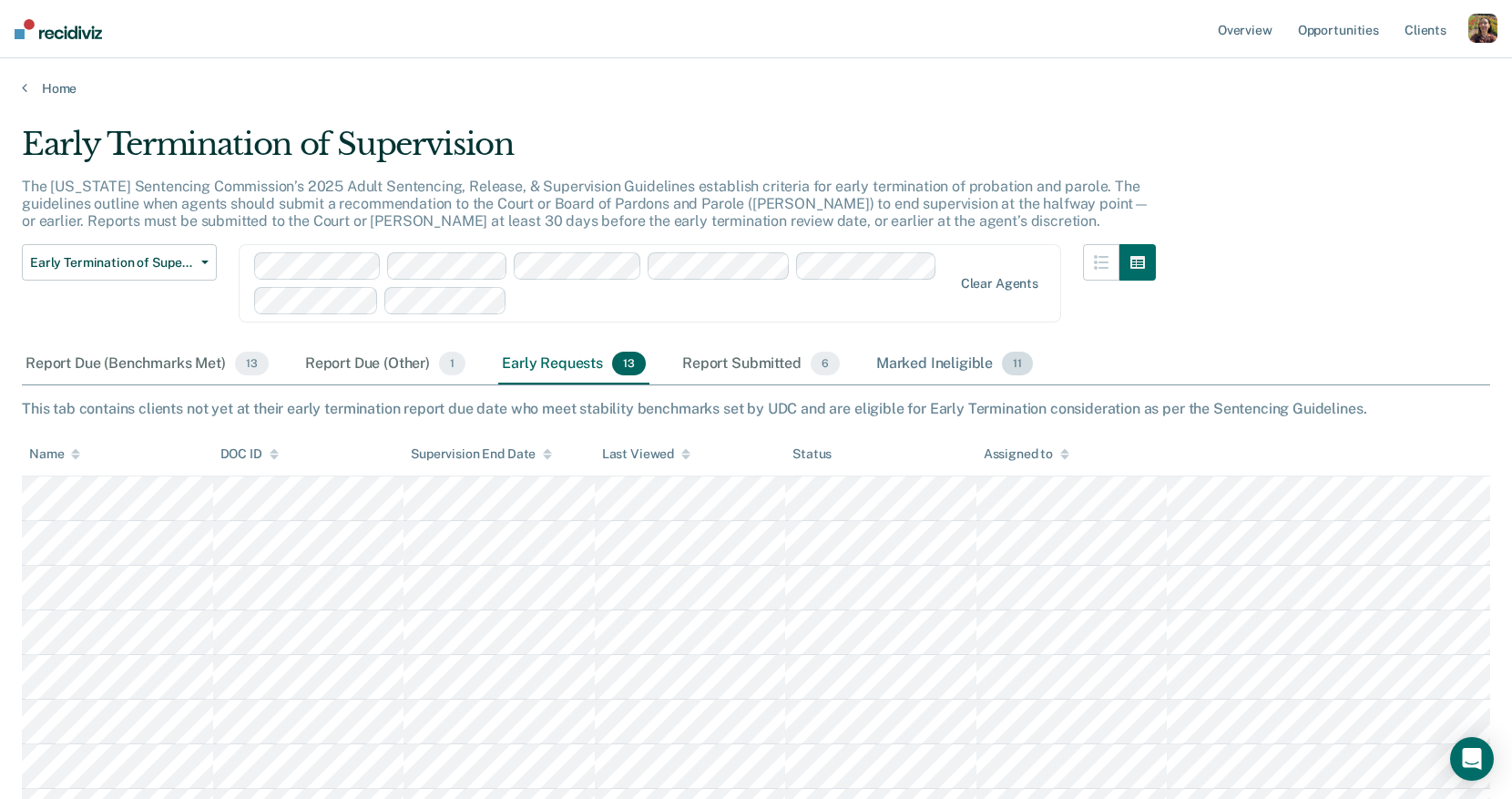
click at [984, 366] on div "Marked Ineligible 11" at bounding box center [954, 365] width 164 height 40
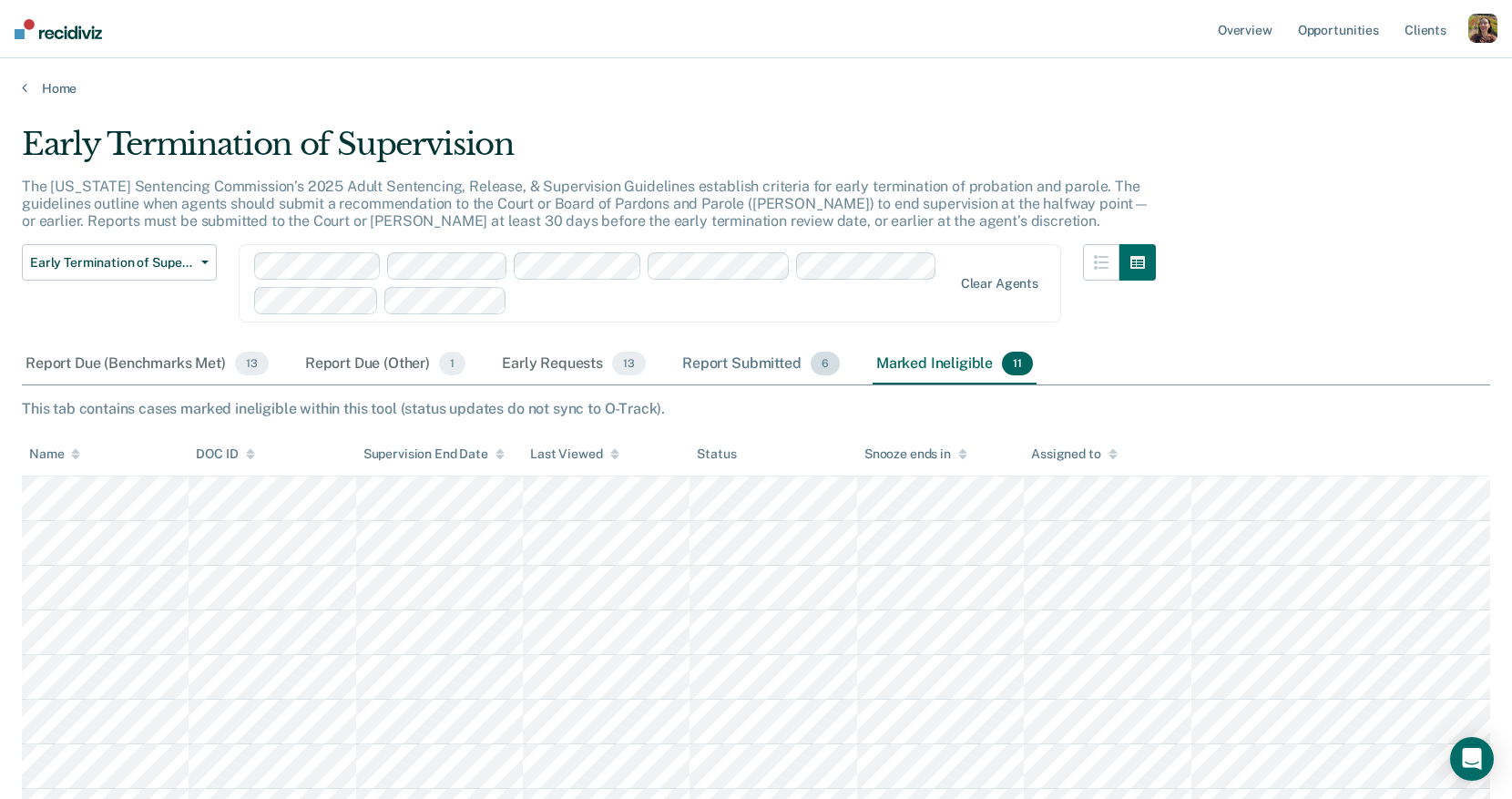
click at [775, 367] on div "Report Submitted 6" at bounding box center [760, 365] width 165 height 40
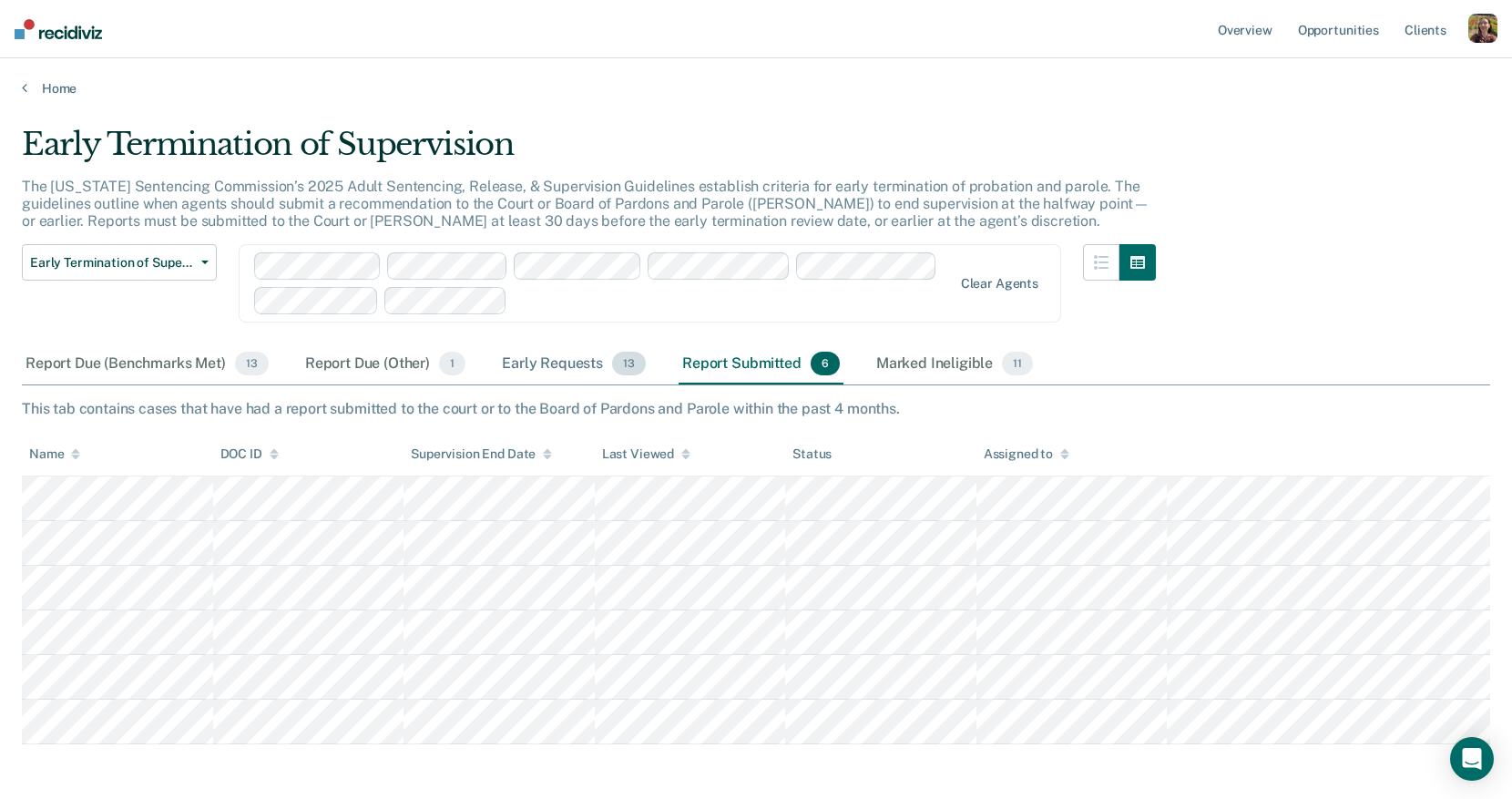
click at [596, 374] on div "Early Requests 13" at bounding box center [574, 365] width 151 height 40
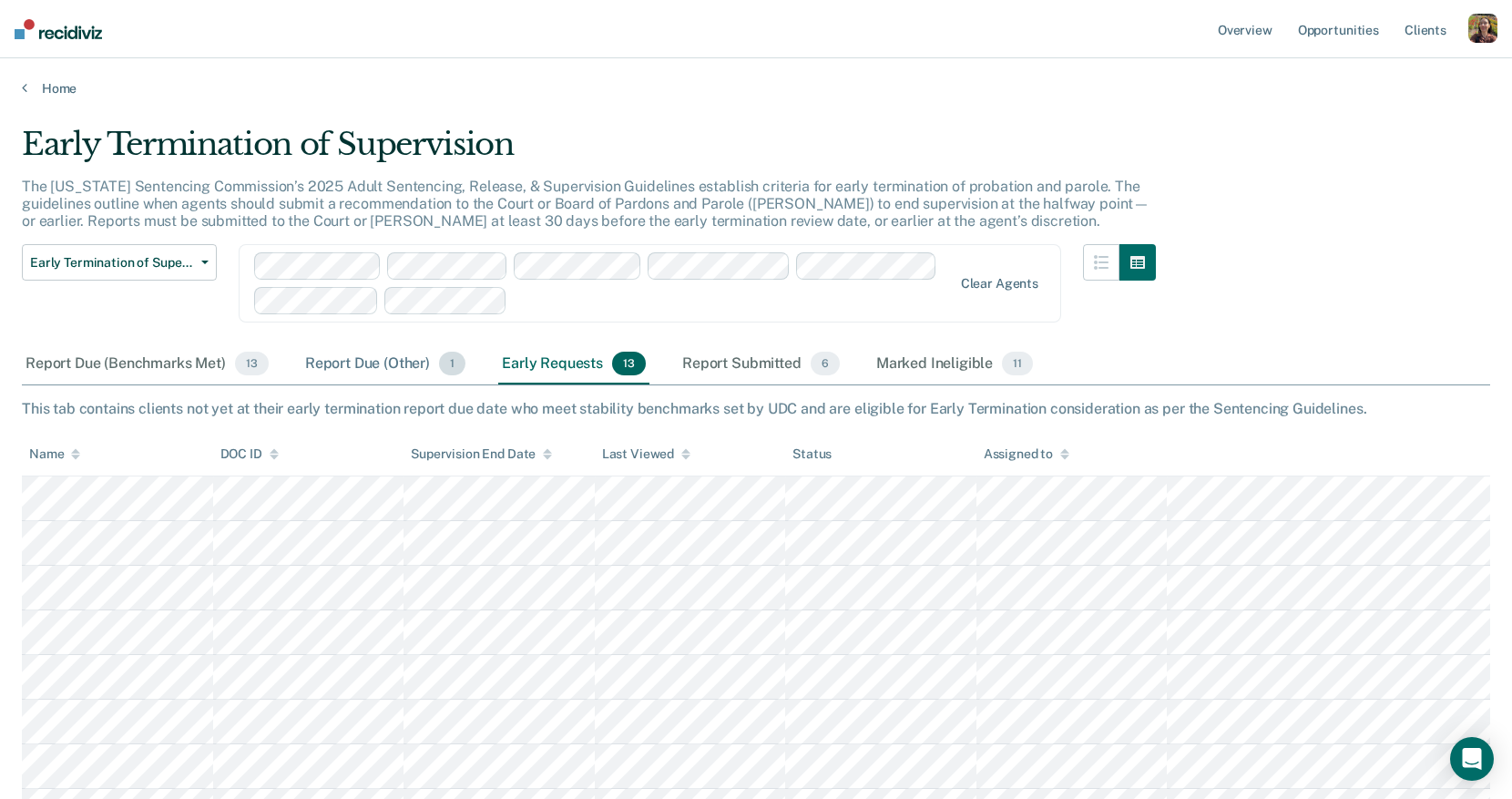
click at [404, 362] on div "Report Due (Other) 1" at bounding box center [385, 365] width 167 height 40
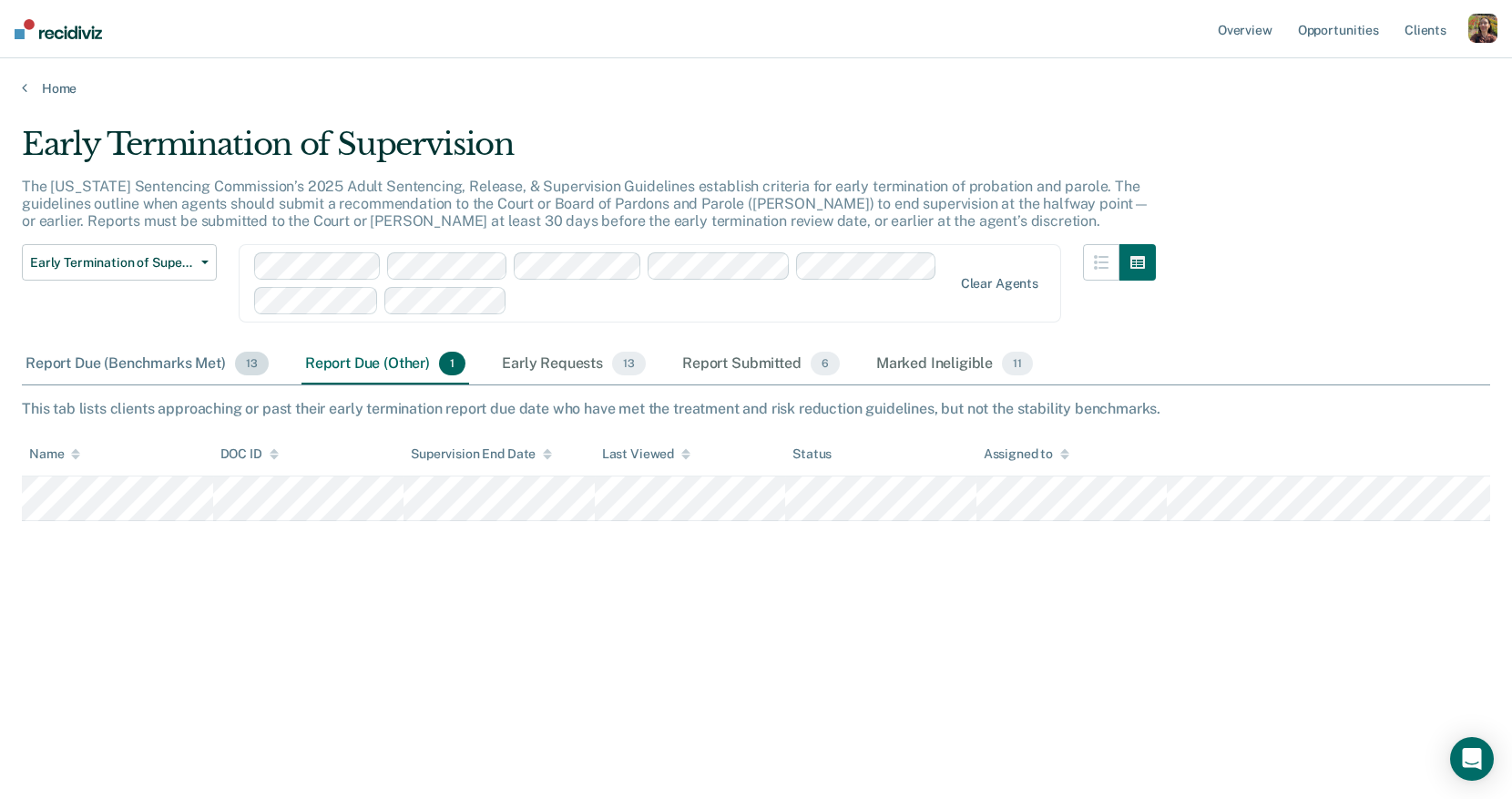
click at [218, 357] on div "Report Due (Benchmarks Met) 13" at bounding box center [147, 365] width 250 height 40
